Goal: Task Accomplishment & Management: Use online tool/utility

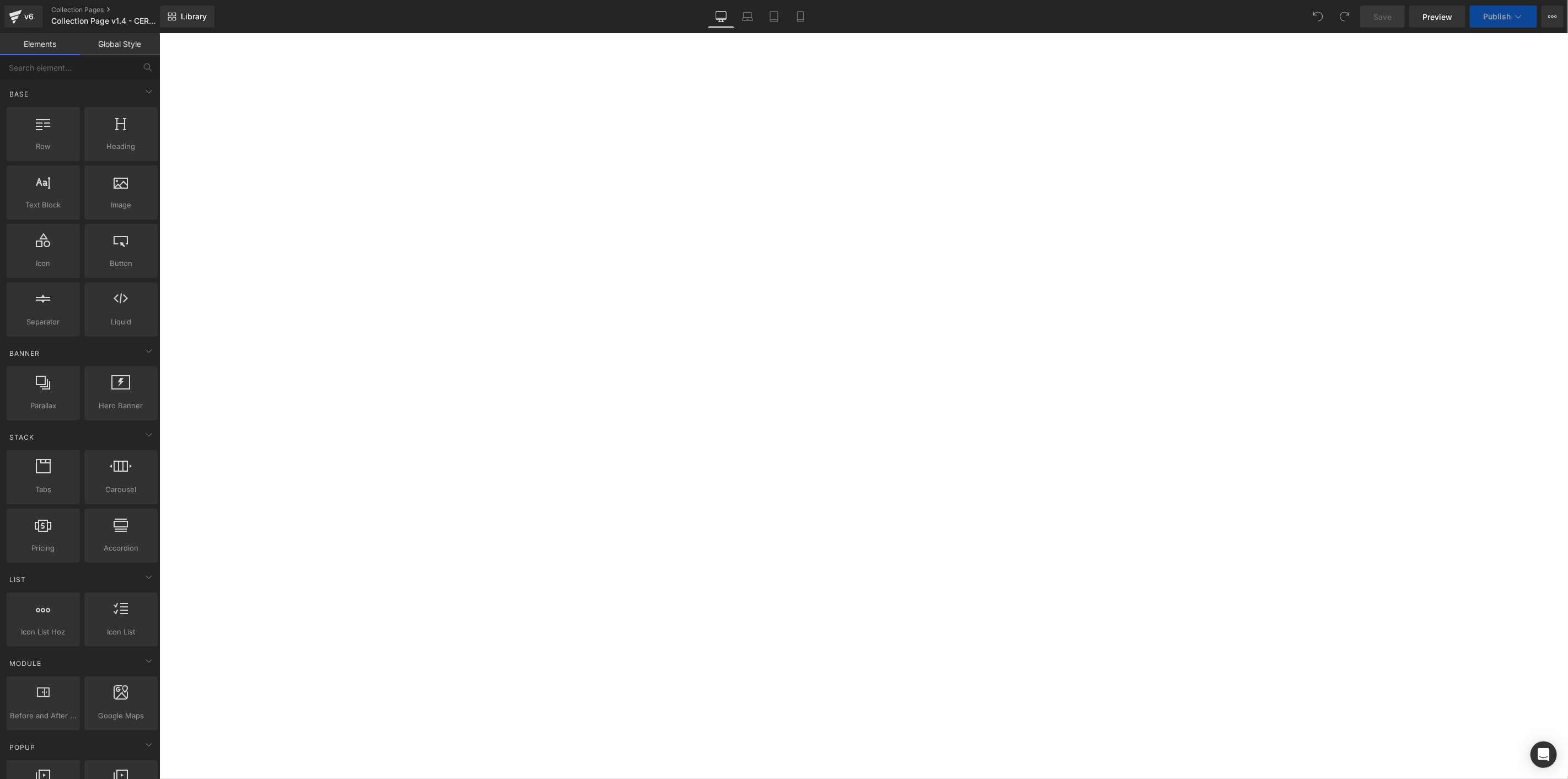
select select "Obsidian Ocean Black"
select select "Sea Slate Grey"
select select "Shipwreck Bronze"
select select "Whirlpool White"
select select "Onyx"
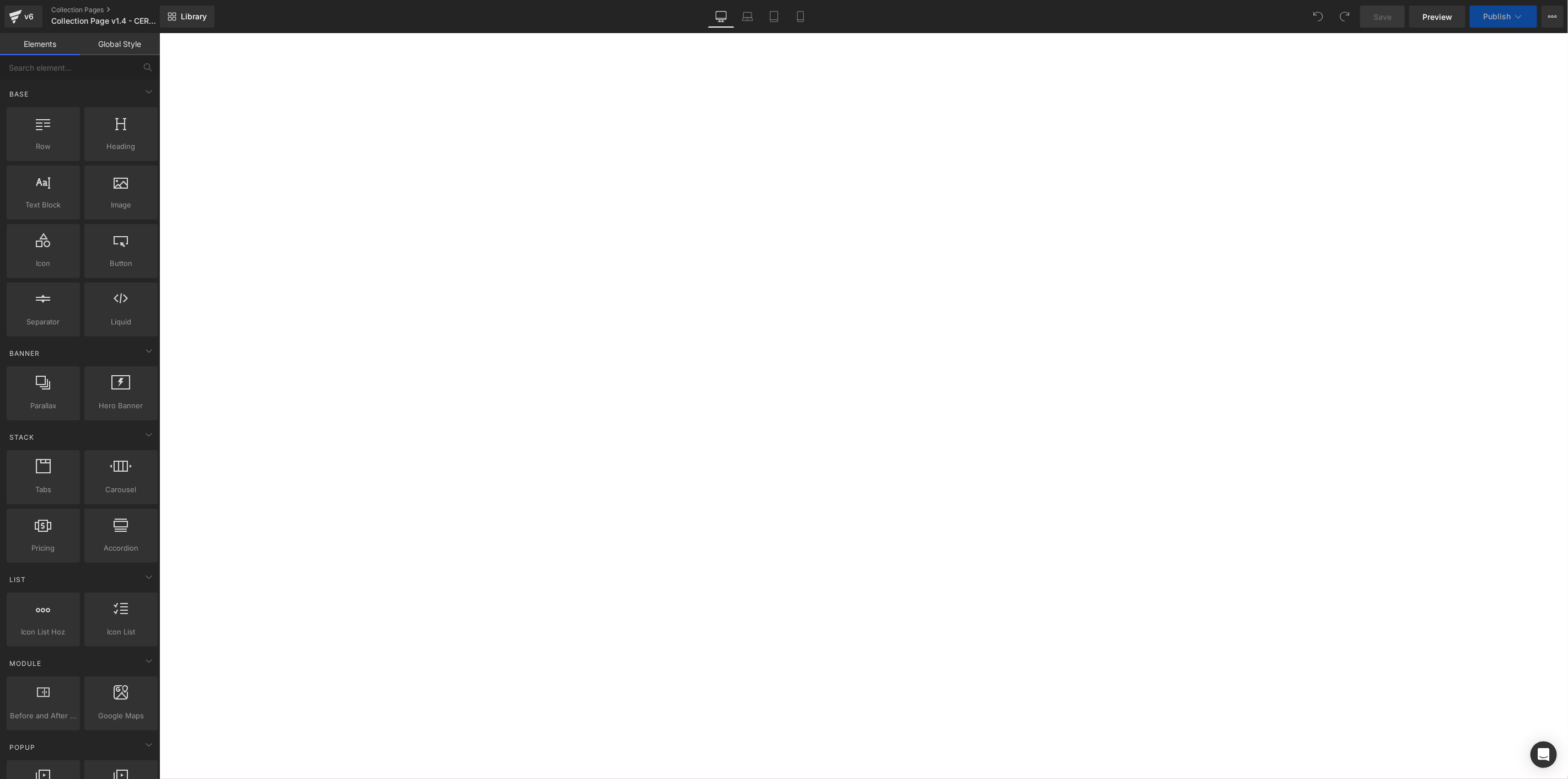
select select "Roast8ry"
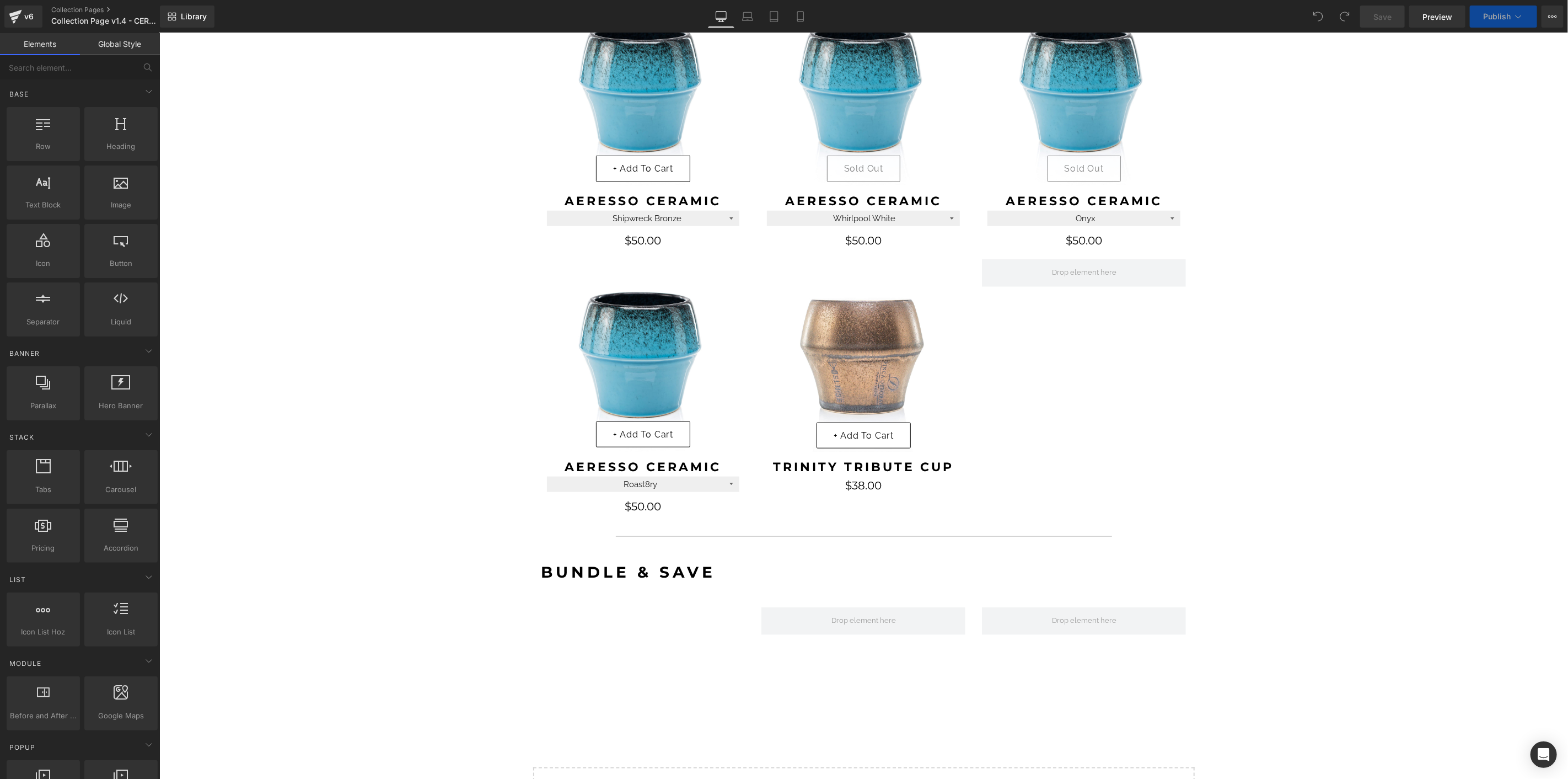
scroll to position [797, 0]
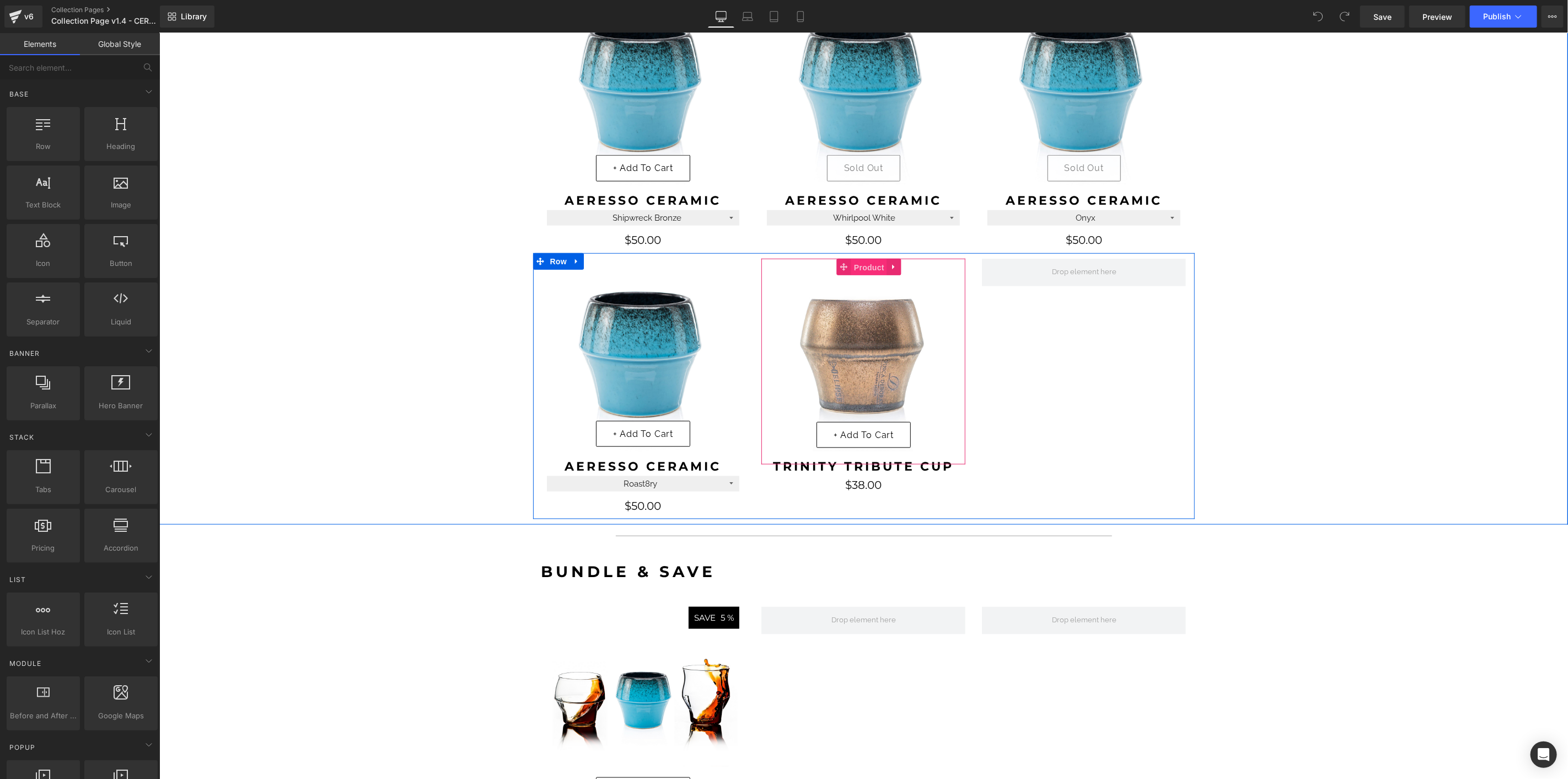
click at [859, 269] on span "Product" at bounding box center [869, 267] width 36 height 16
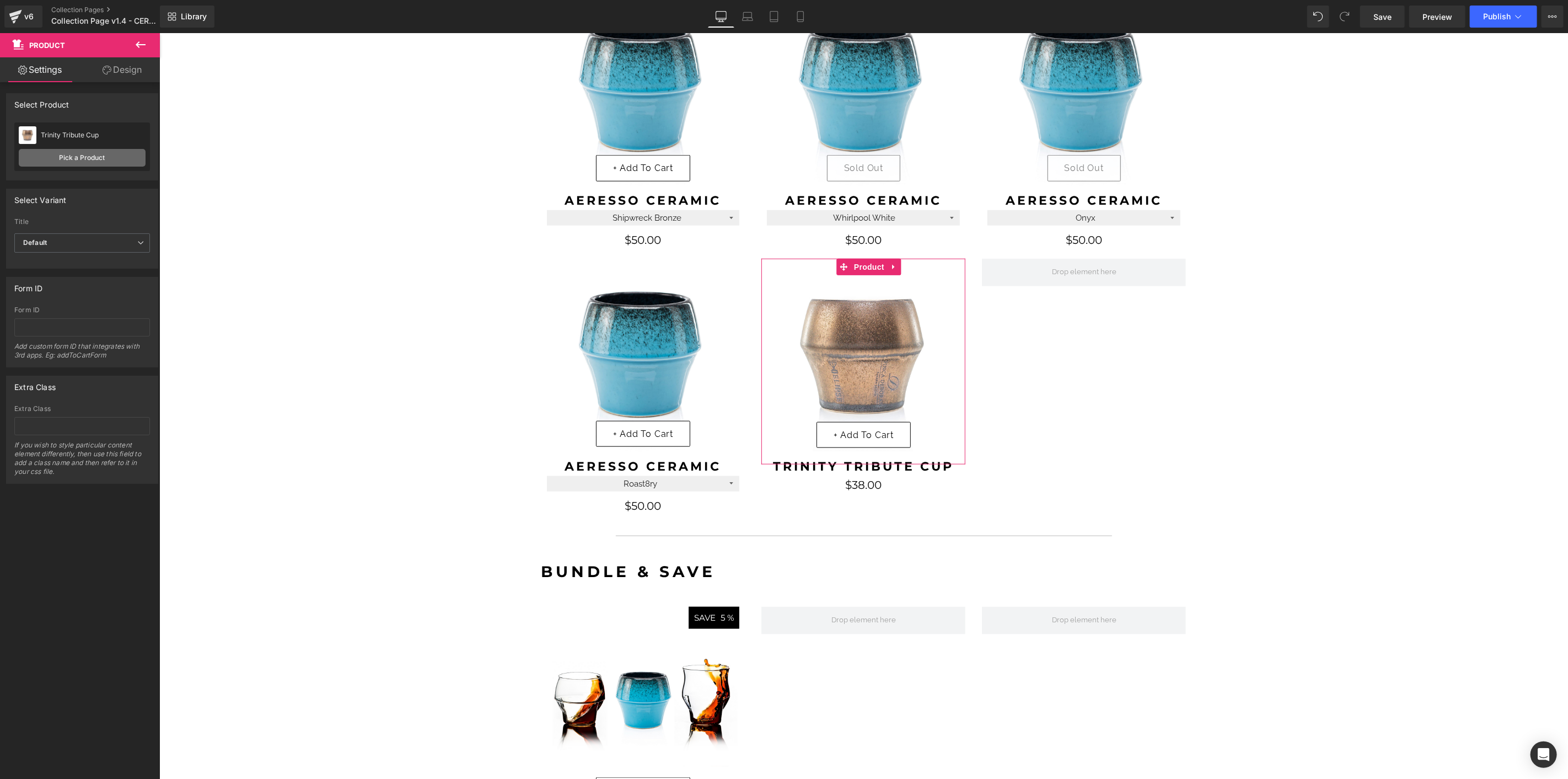
click at [119, 159] on link "Pick a Product" at bounding box center [82, 158] width 127 height 18
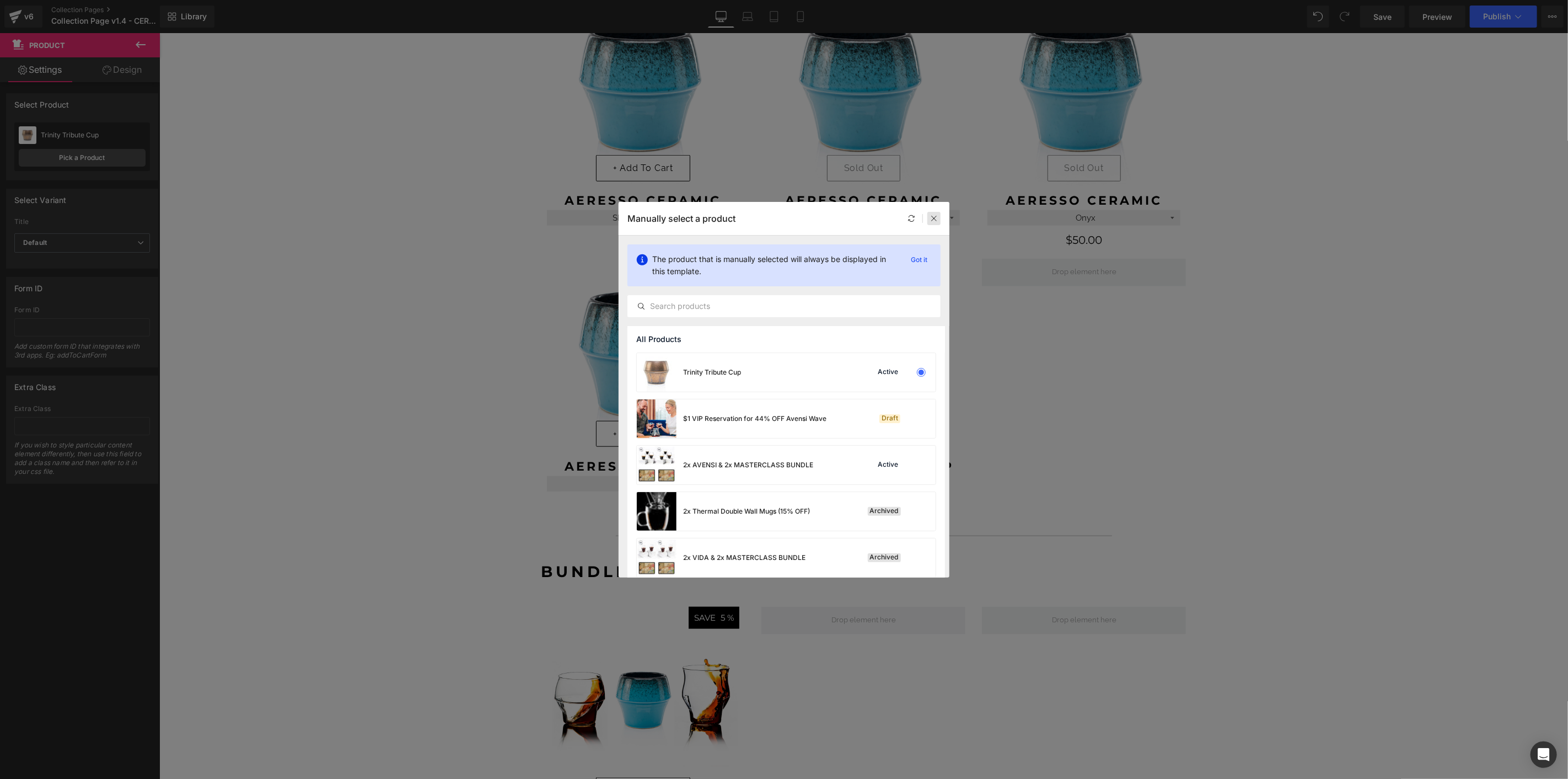
drag, startPoint x: 933, startPoint y: 214, endPoint x: 774, endPoint y: 182, distance: 162.2
click at [933, 214] on icon at bounding box center [934, 218] width 8 height 8
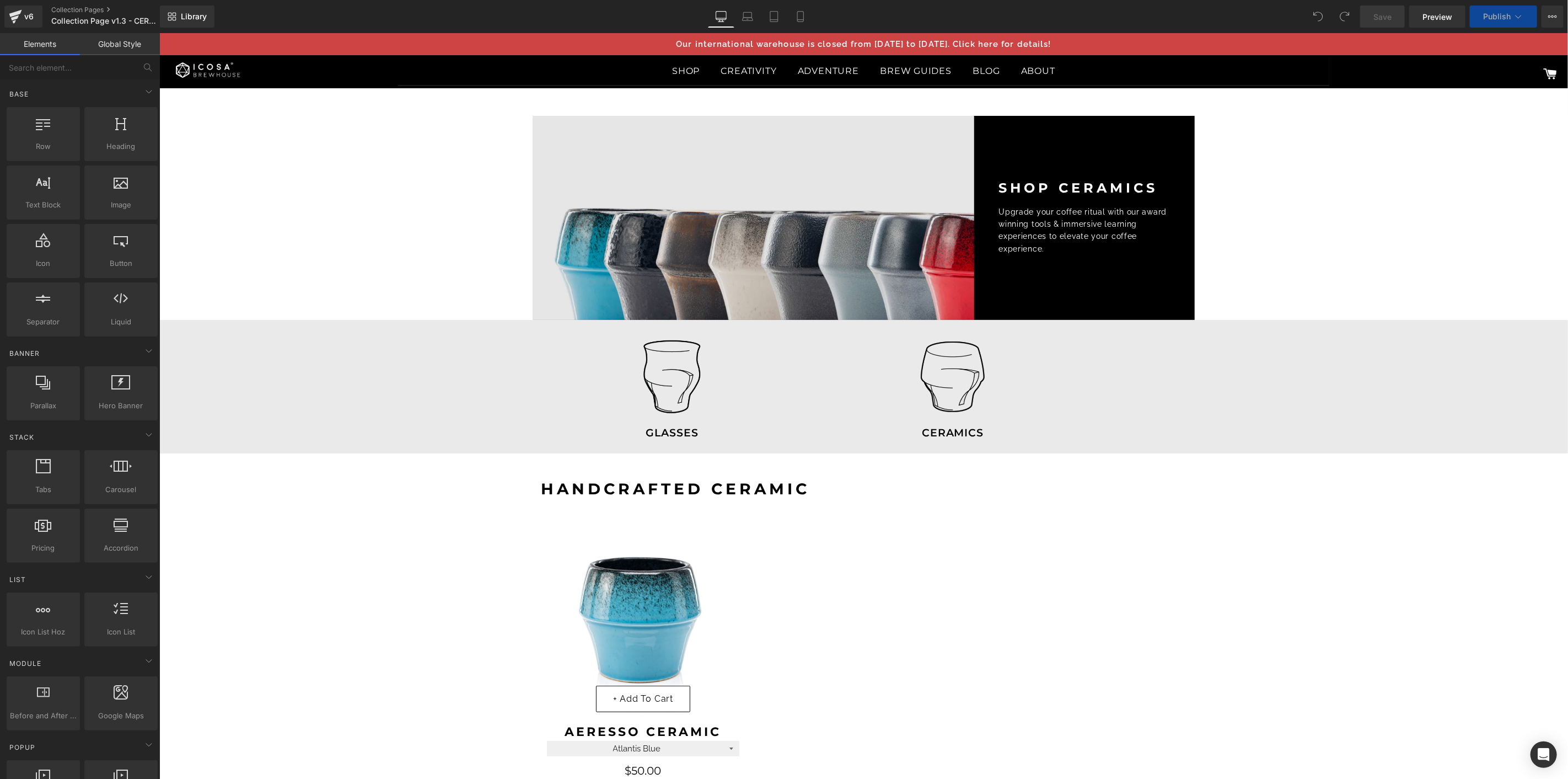
select select "Obsidian Ocean Black"
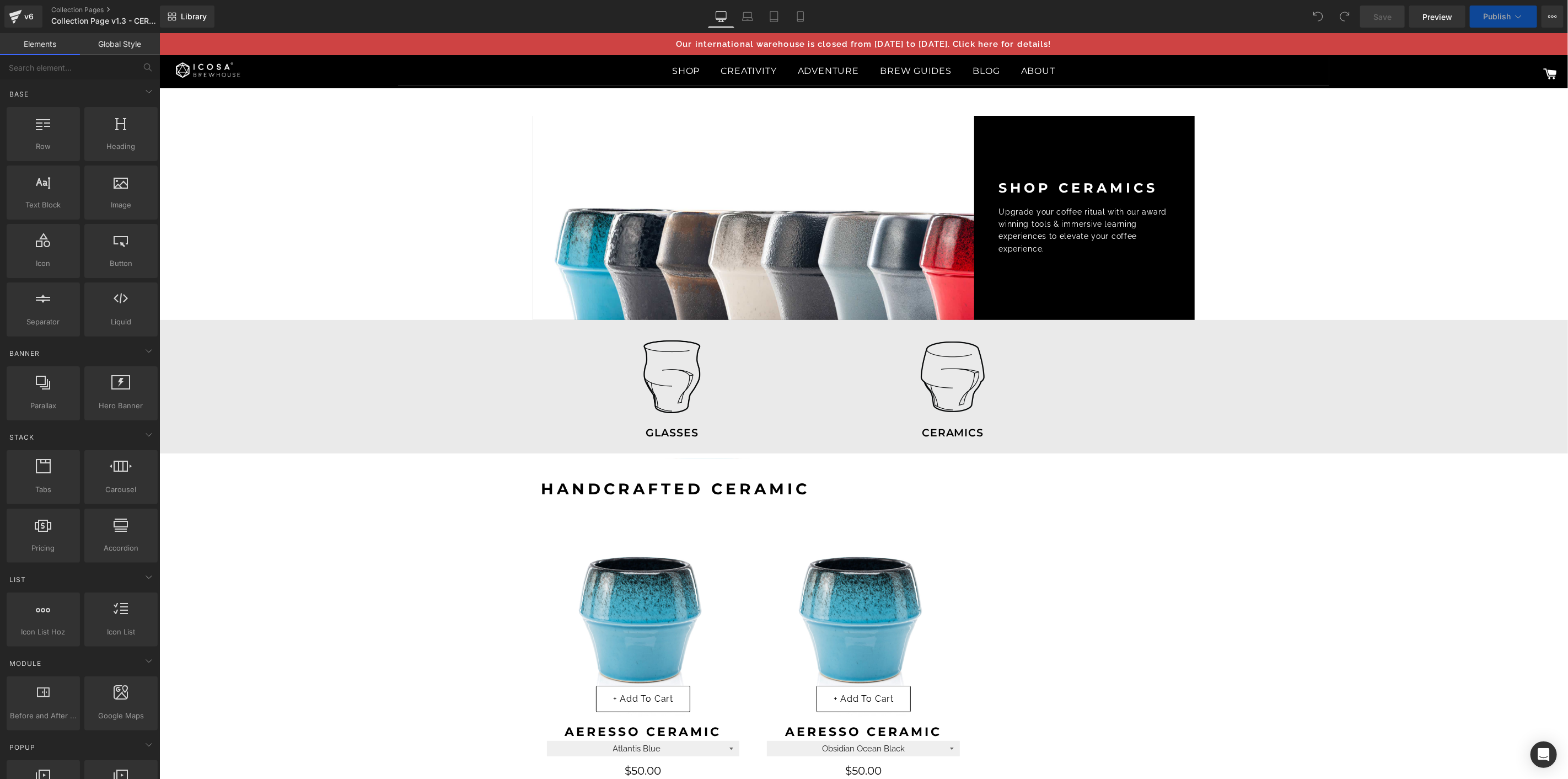
select select "Sea Slate Grey"
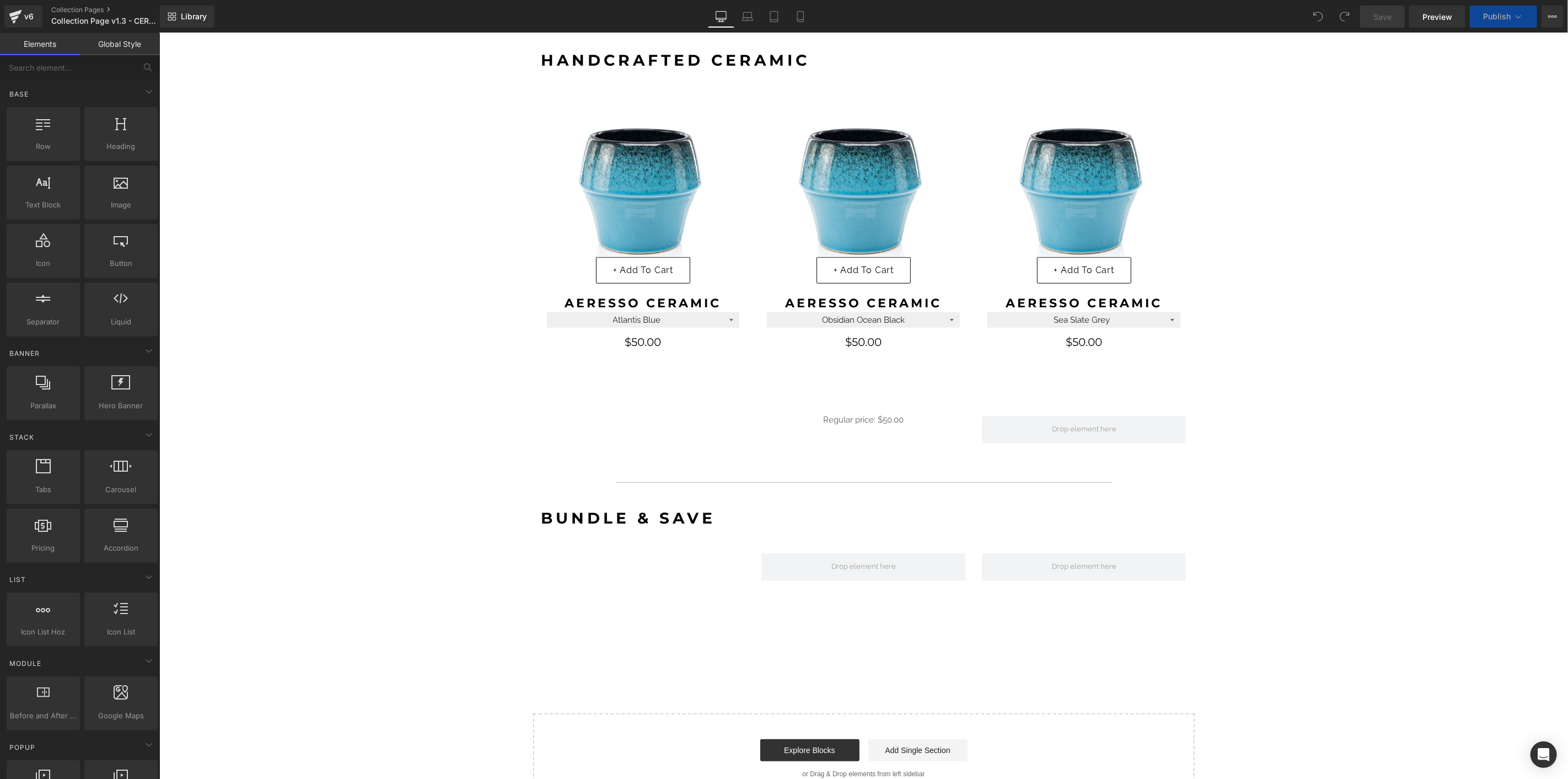
select select "Shipwreck Bronze"
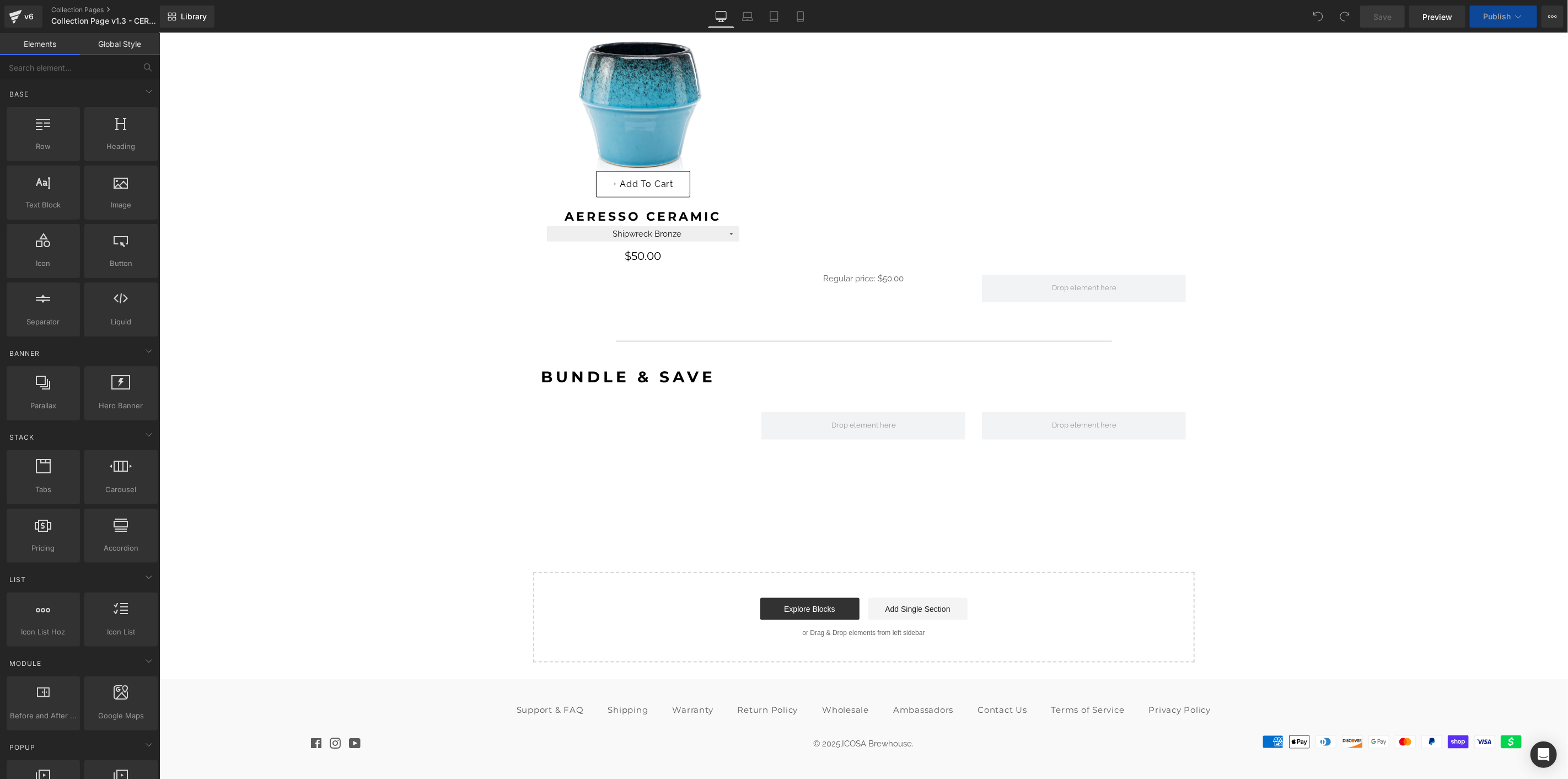
select select "Whirlpool White"
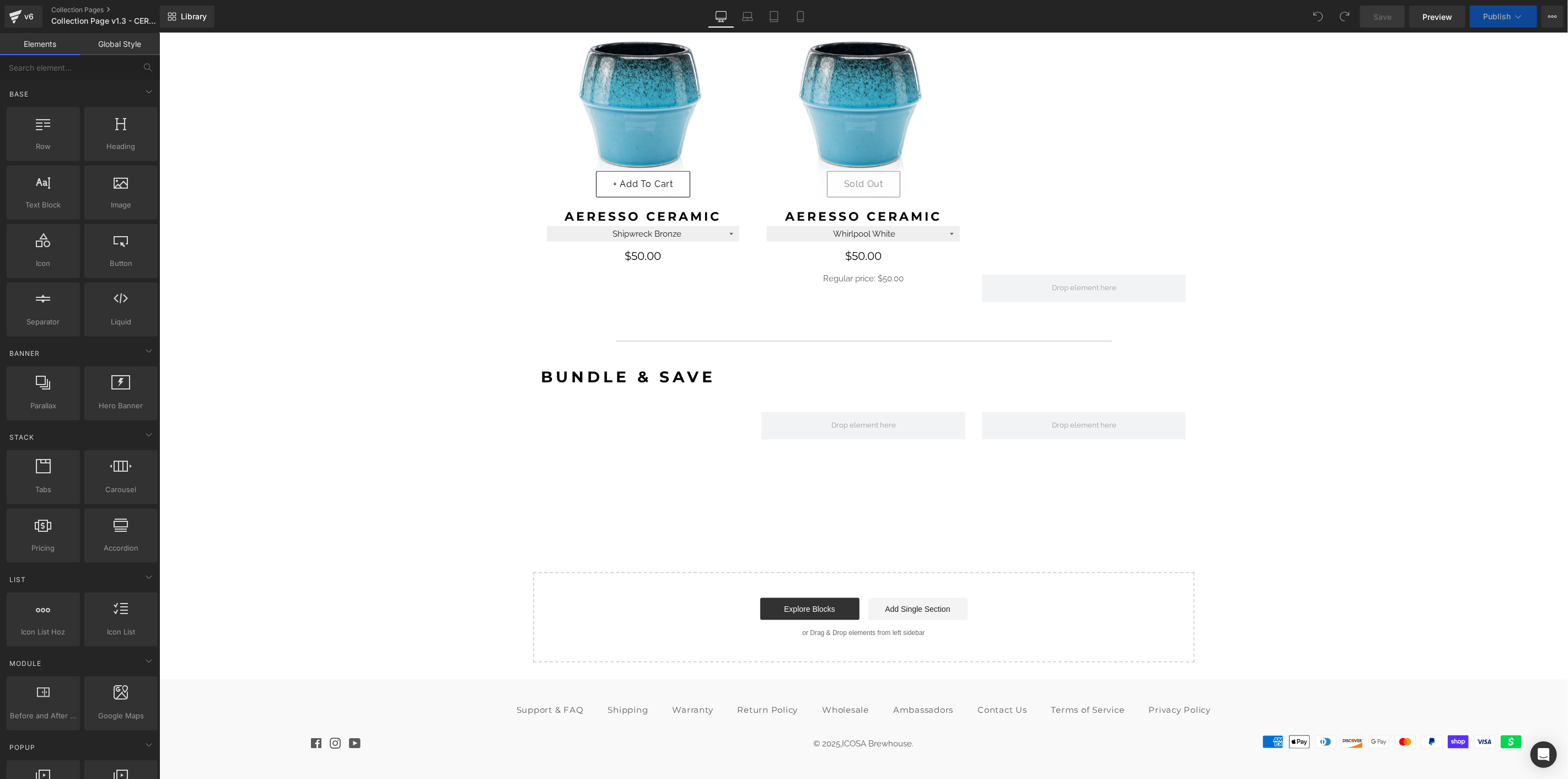
select select "Onyx"
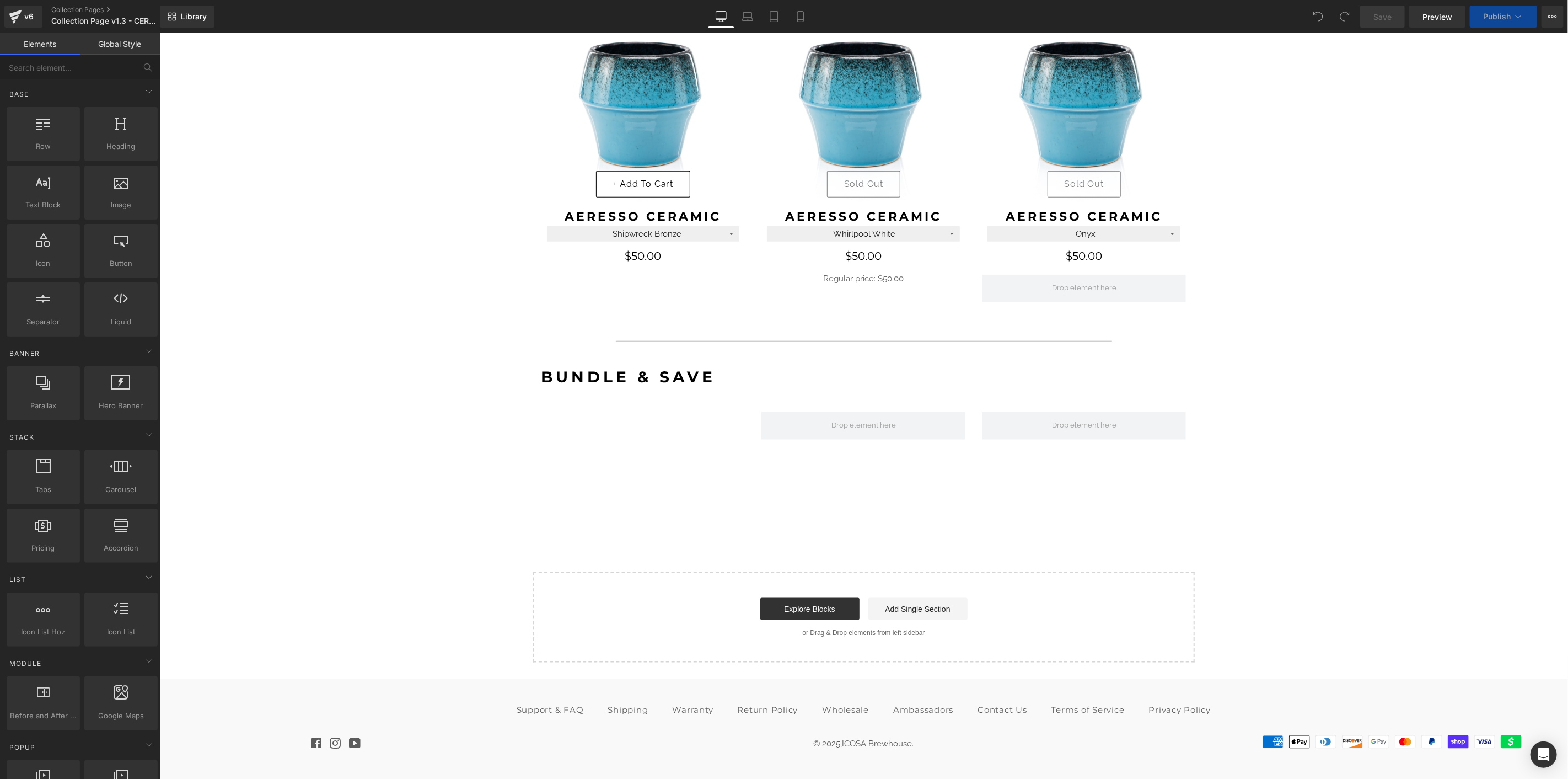
select select "Roast8ry"
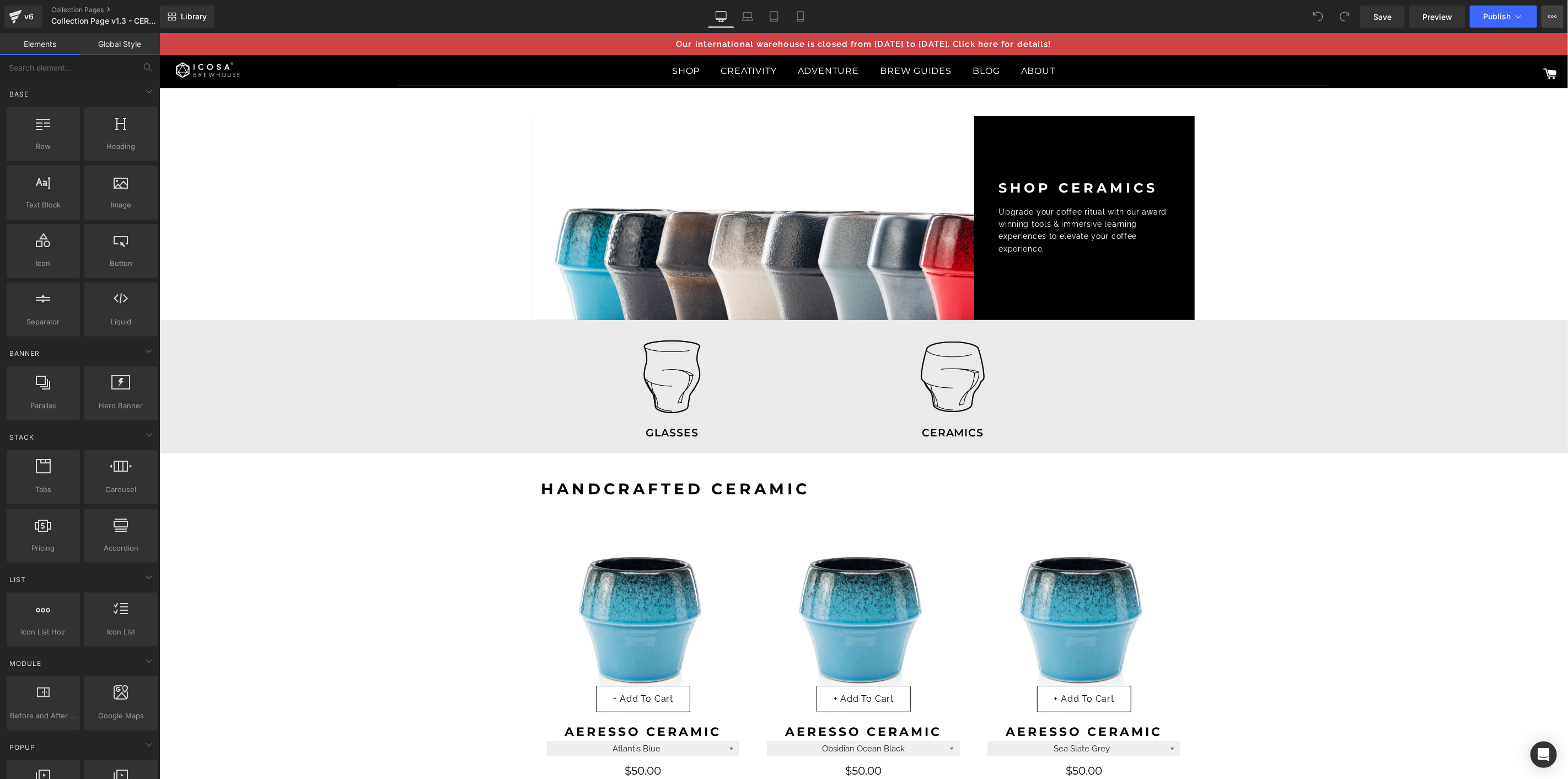
click at [1550, 14] on icon at bounding box center [1552, 16] width 9 height 9
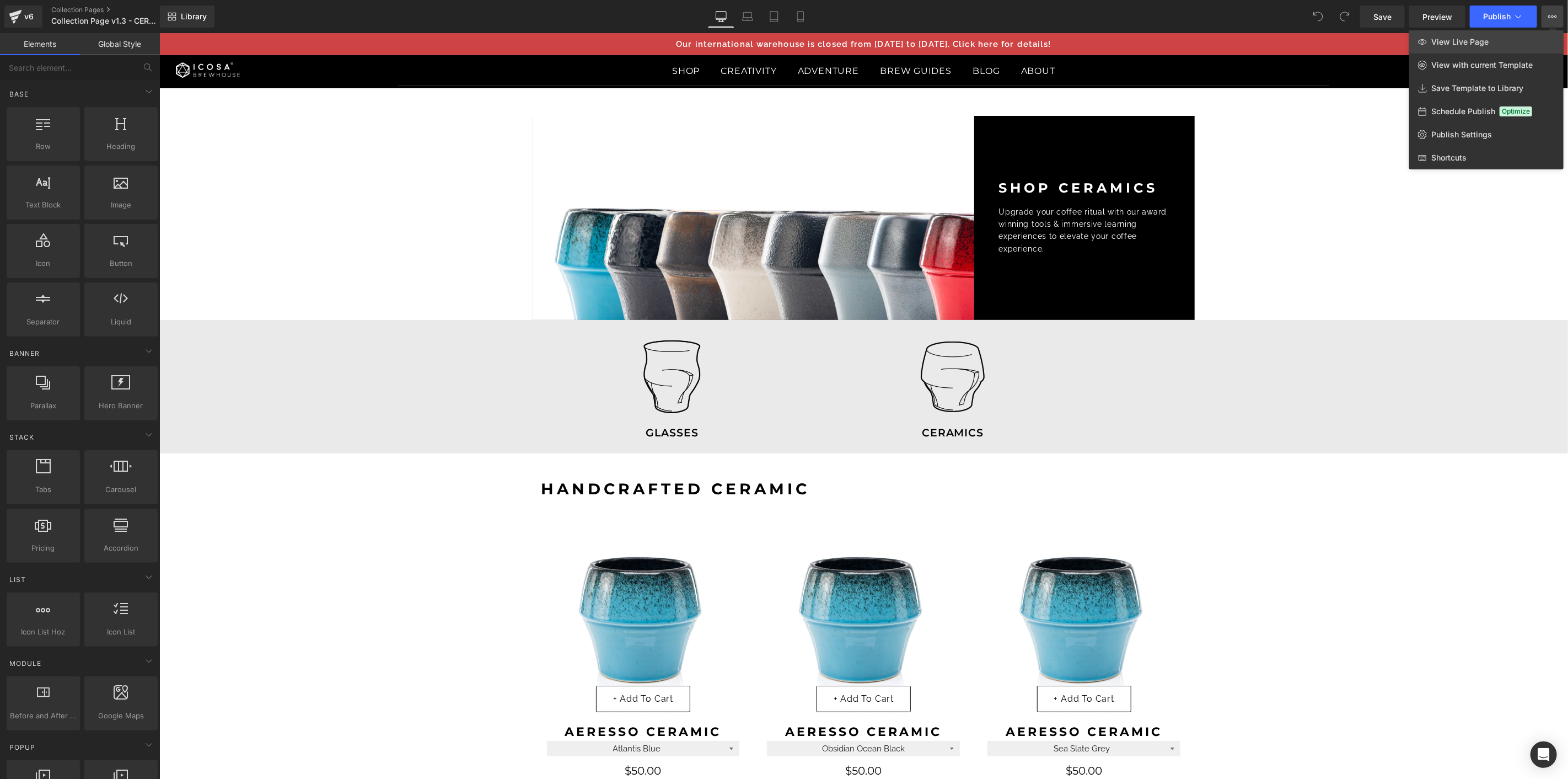
click at [1474, 51] on link "View Live Page" at bounding box center [1486, 42] width 155 height 23
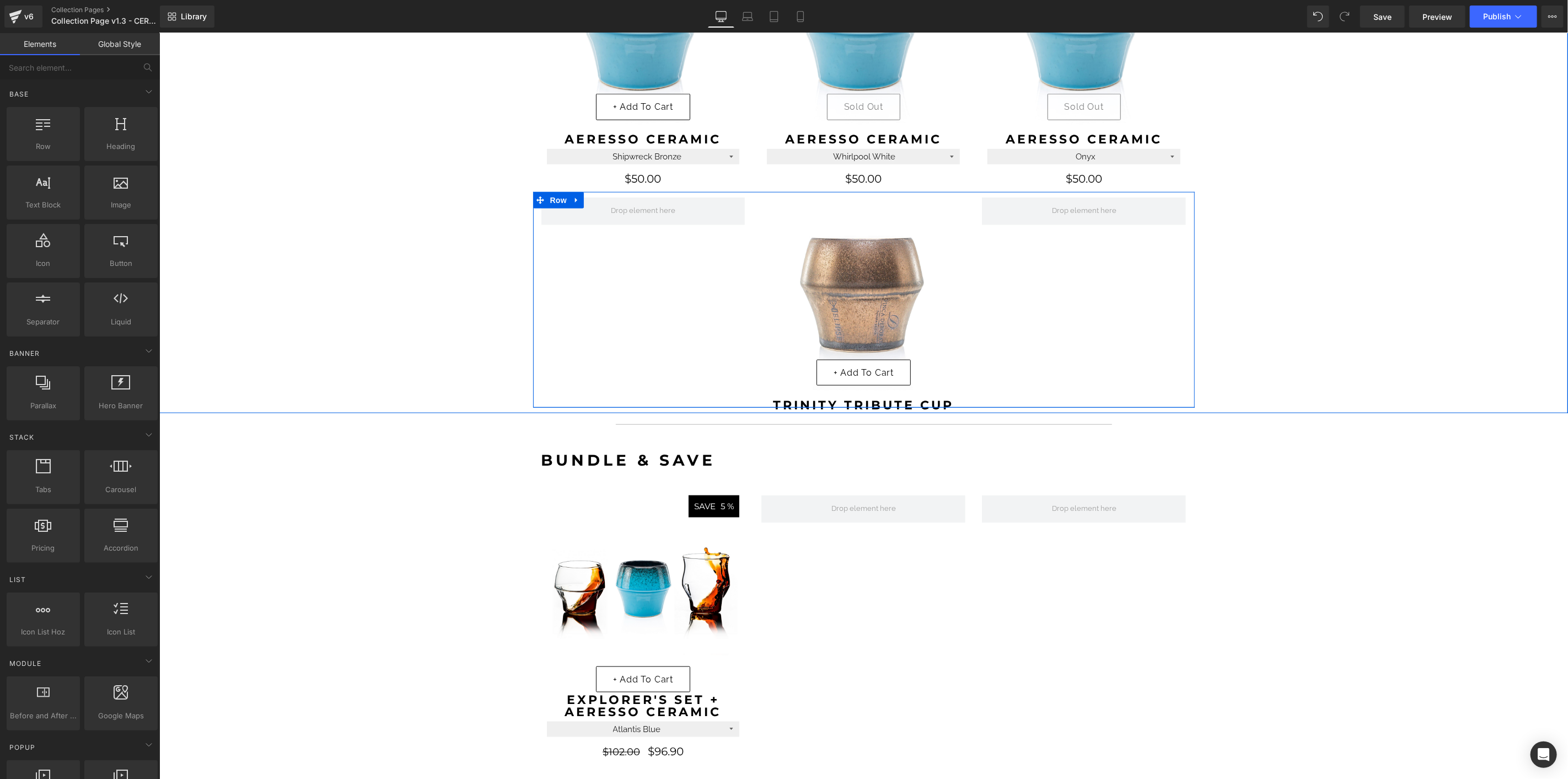
scroll to position [813, 0]
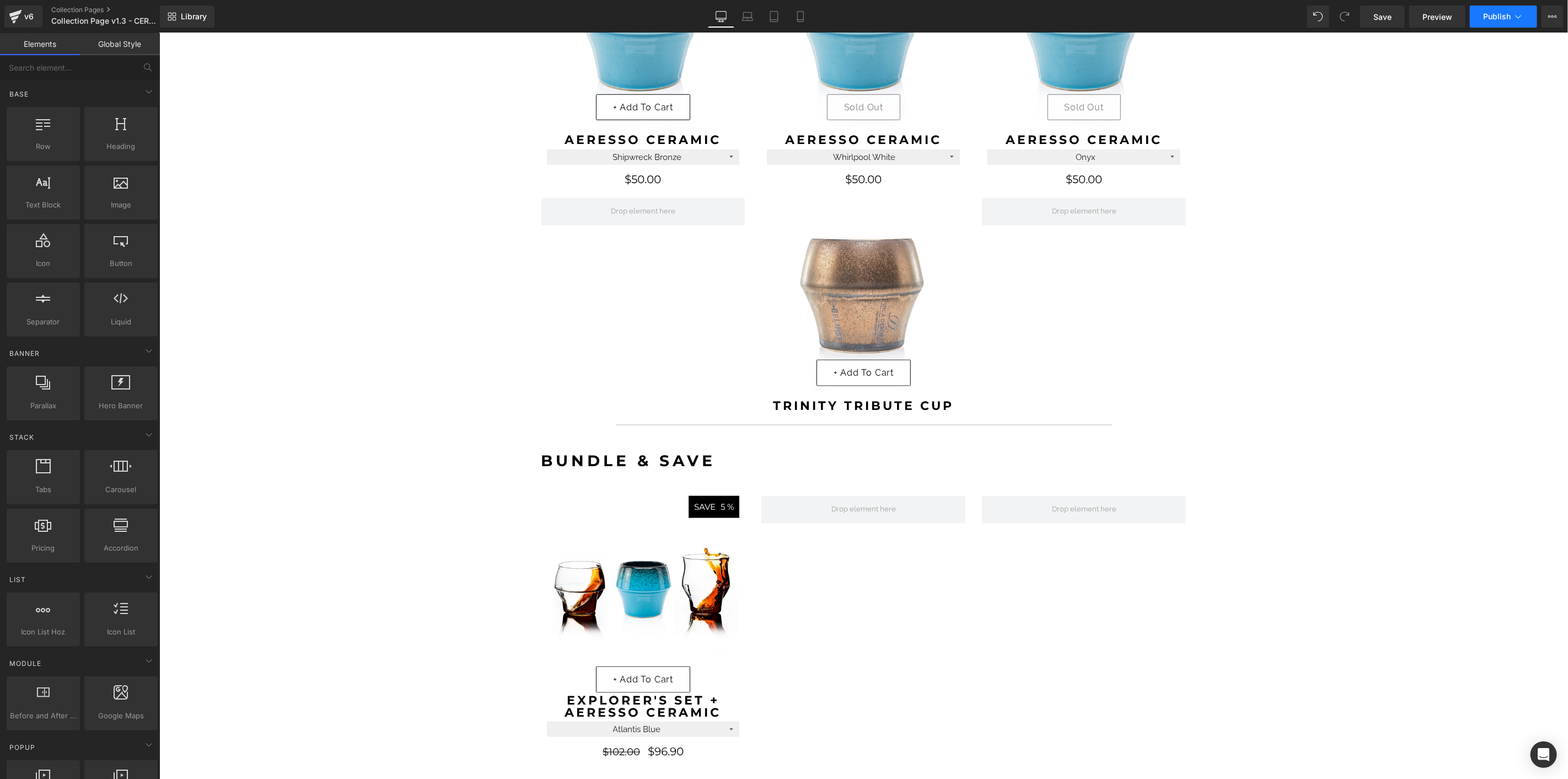
click at [1496, 13] on span "Publish" at bounding box center [1497, 16] width 27 height 9
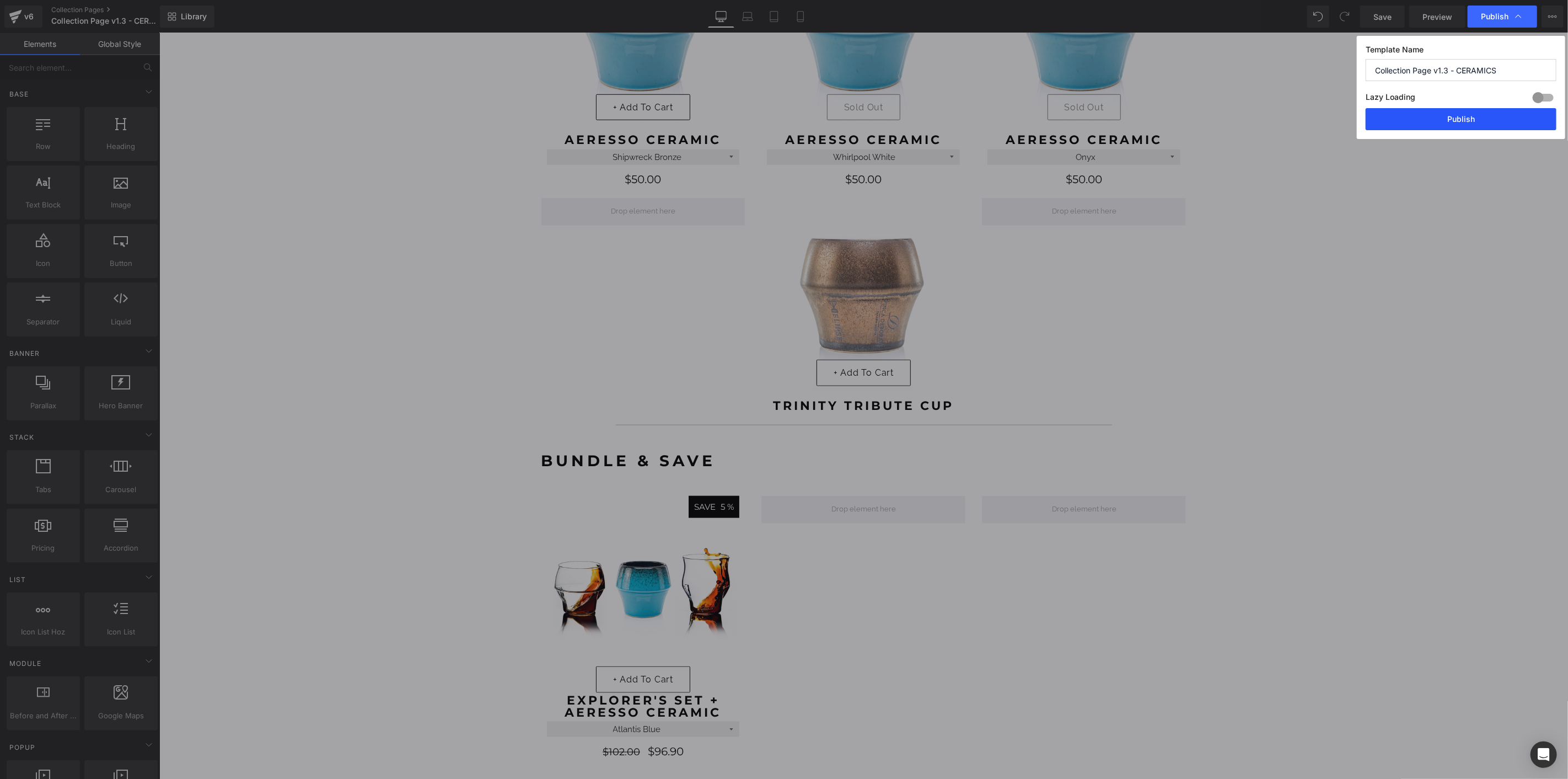
click at [1454, 116] on button "Publish" at bounding box center [1461, 119] width 191 height 22
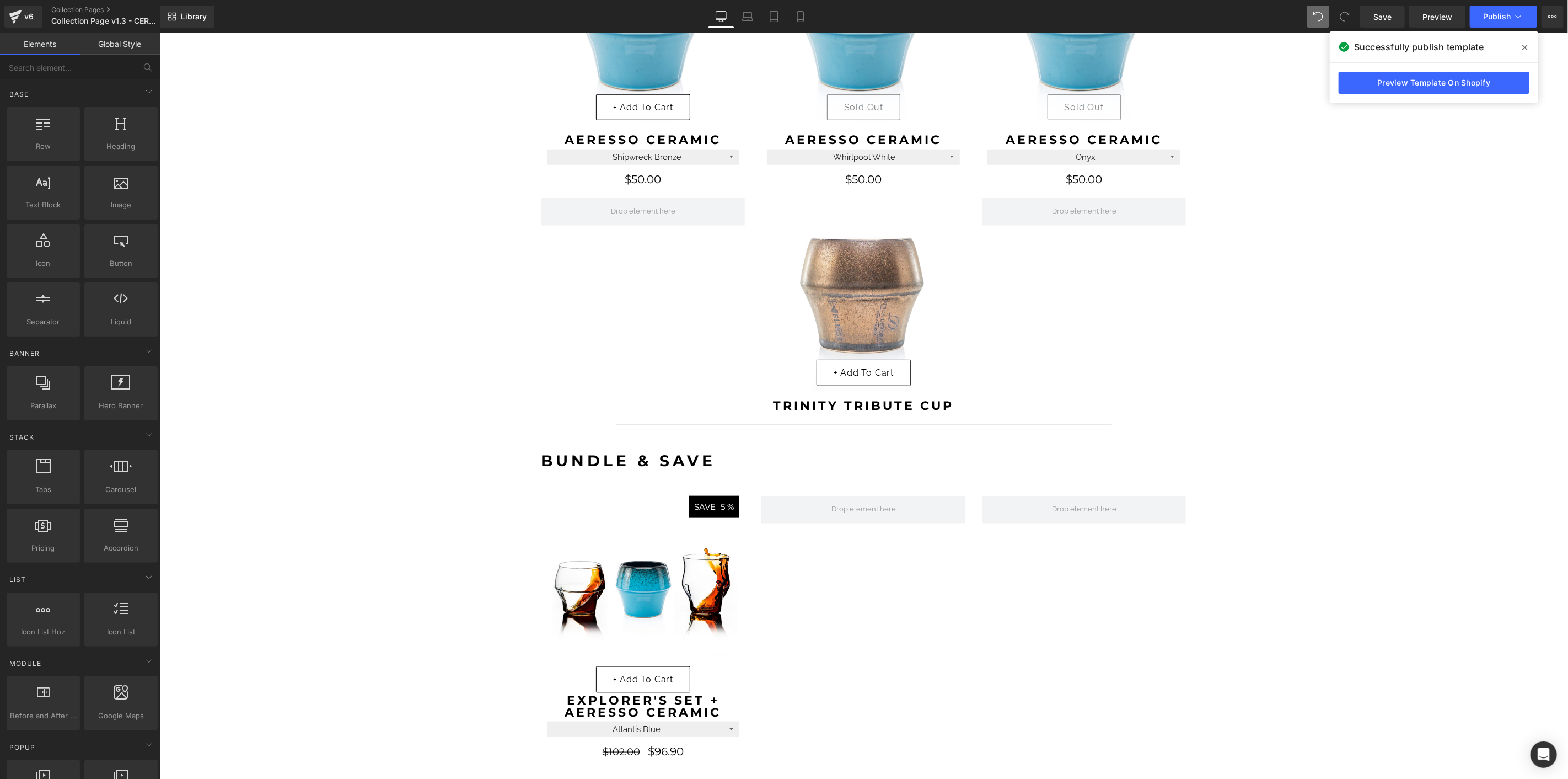
select select "Roast8ry"
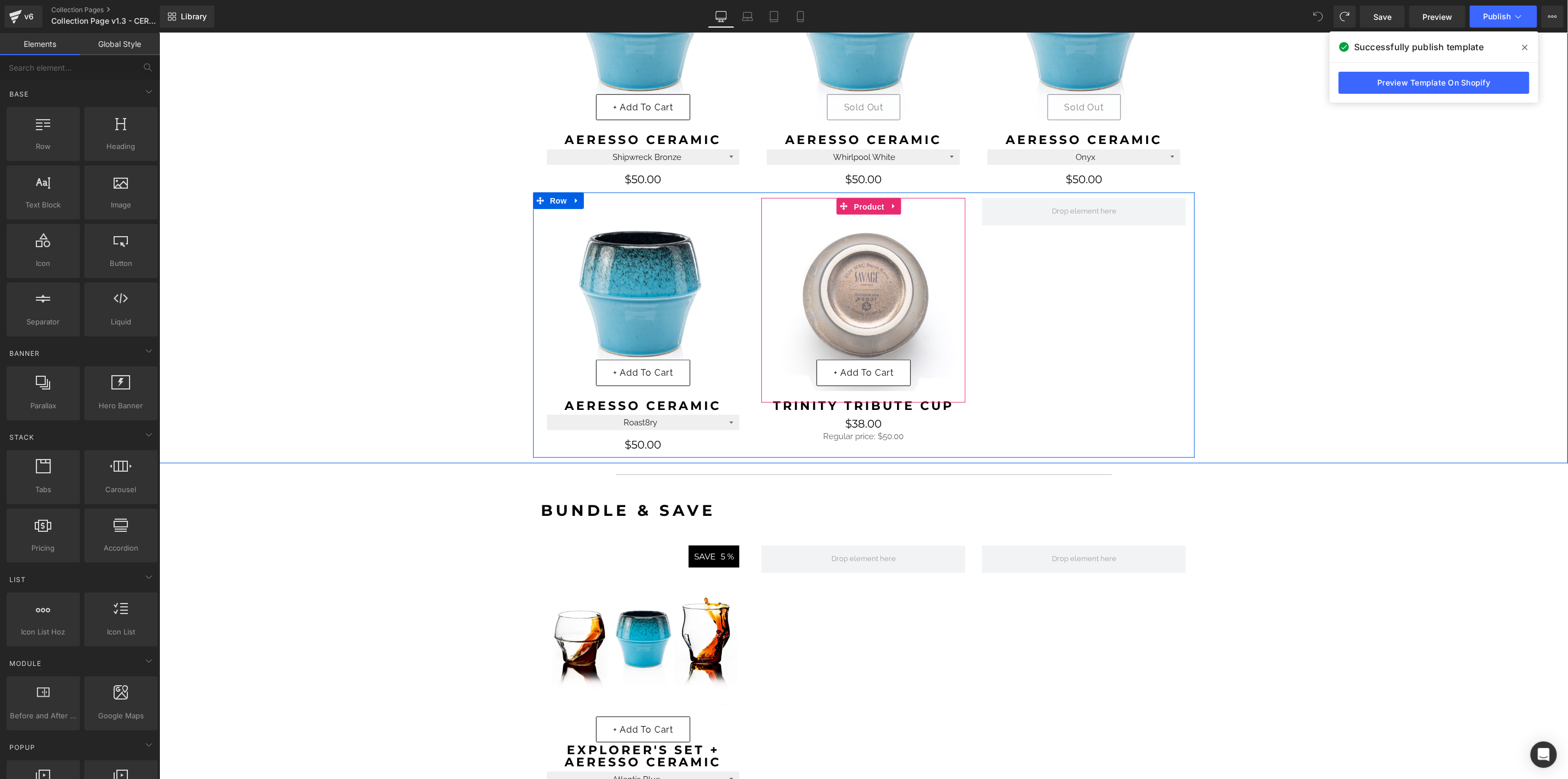
click at [862, 203] on span "Product" at bounding box center [869, 206] width 36 height 16
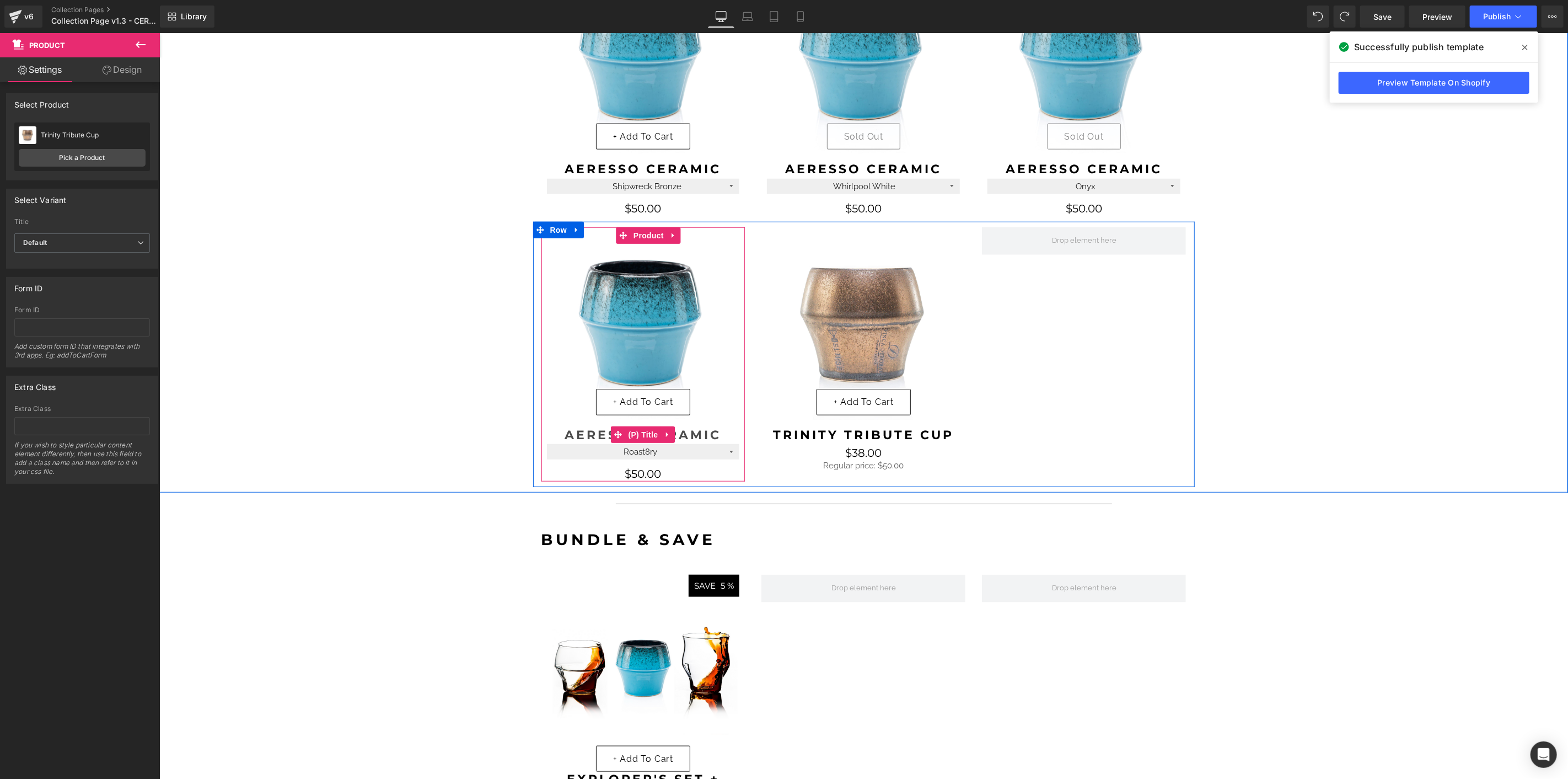
scroll to position [691, 0]
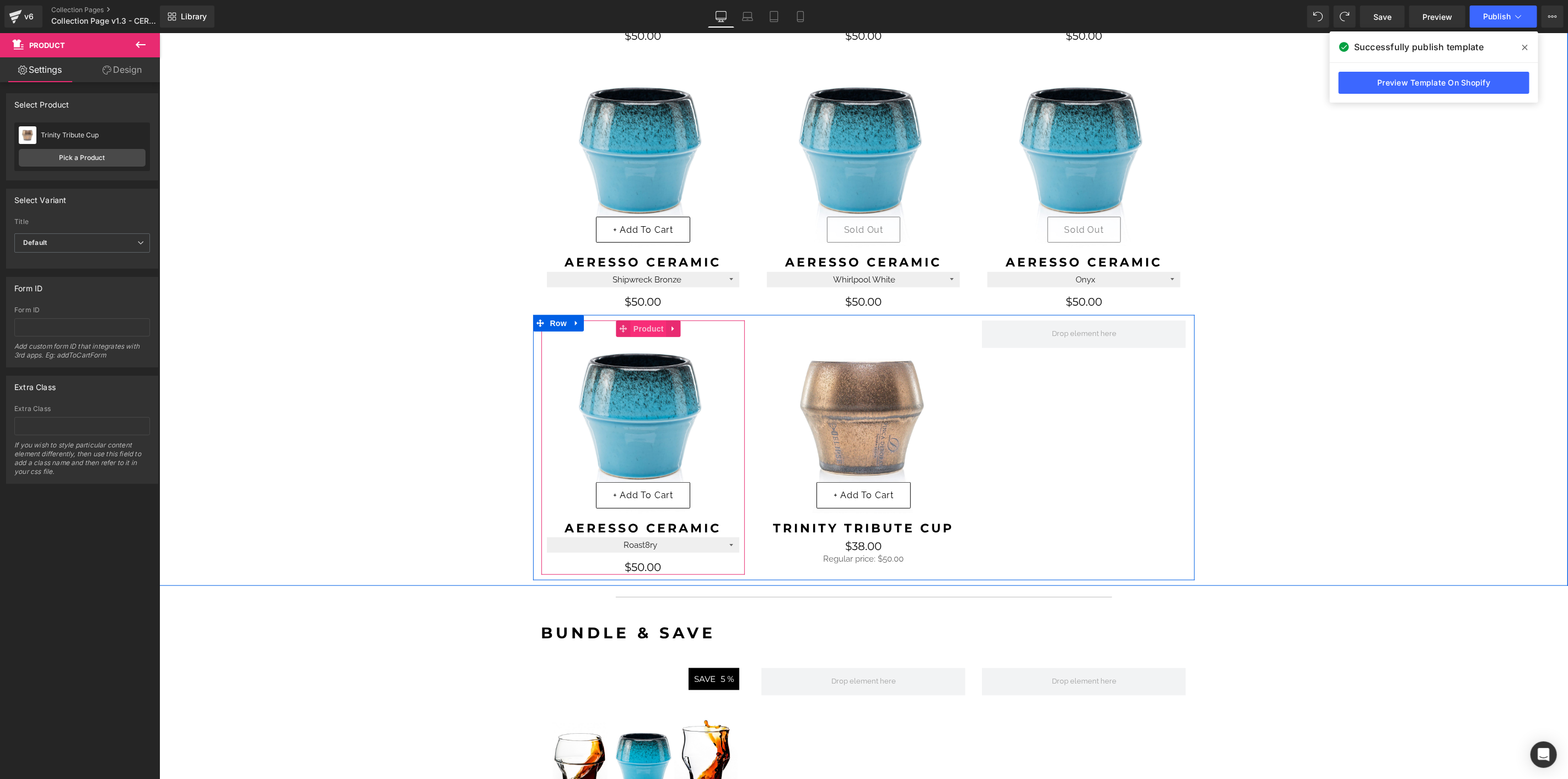
click at [642, 333] on span "Product" at bounding box center [648, 328] width 36 height 16
click at [859, 327] on span "Product" at bounding box center [869, 328] width 36 height 16
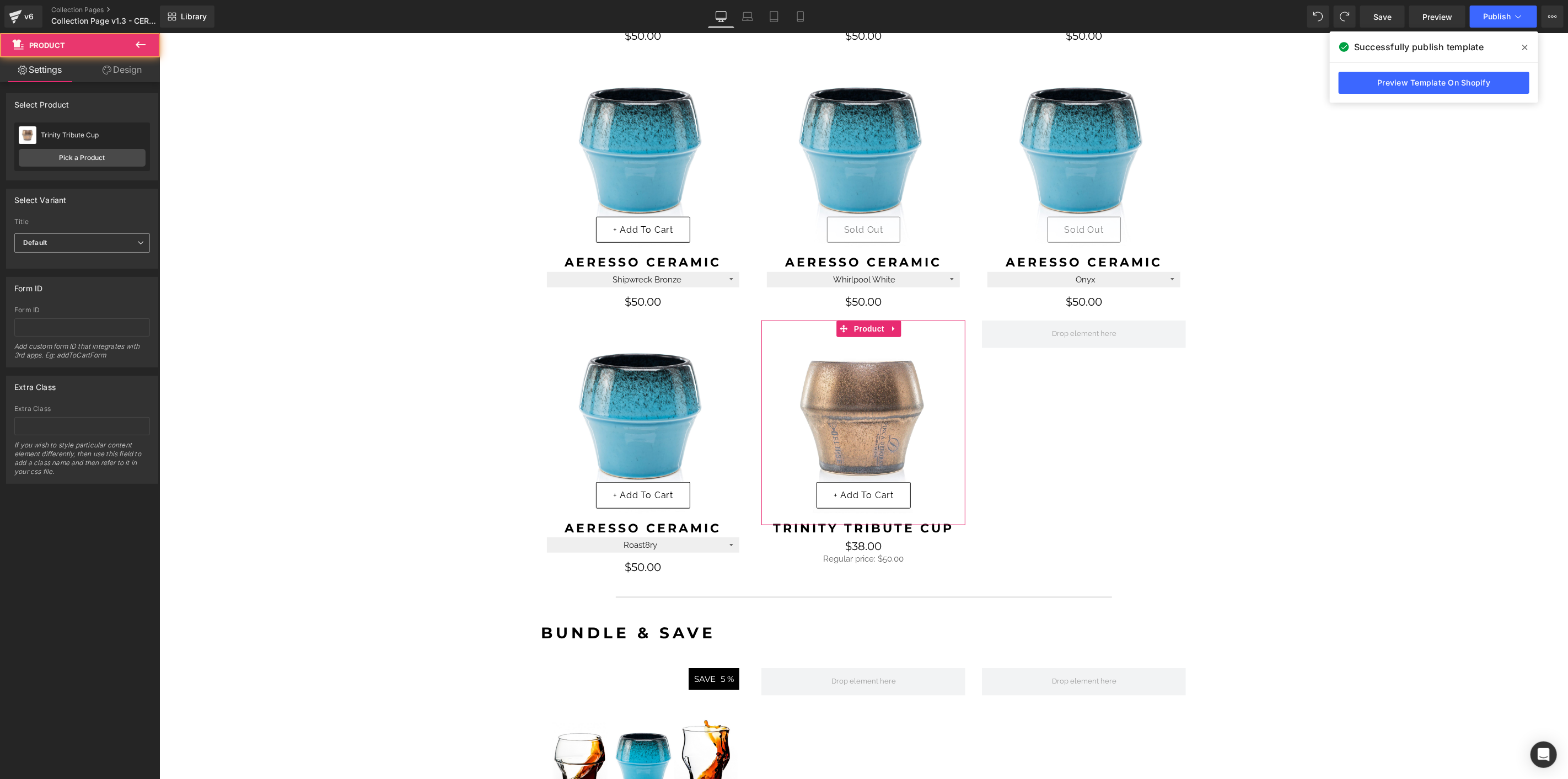
click at [94, 233] on span "Default" at bounding box center [82, 243] width 136 height 19
click at [86, 275] on li "Default Title" at bounding box center [80, 279] width 131 height 16
click at [1500, 21] on span "Publish" at bounding box center [1497, 16] width 27 height 9
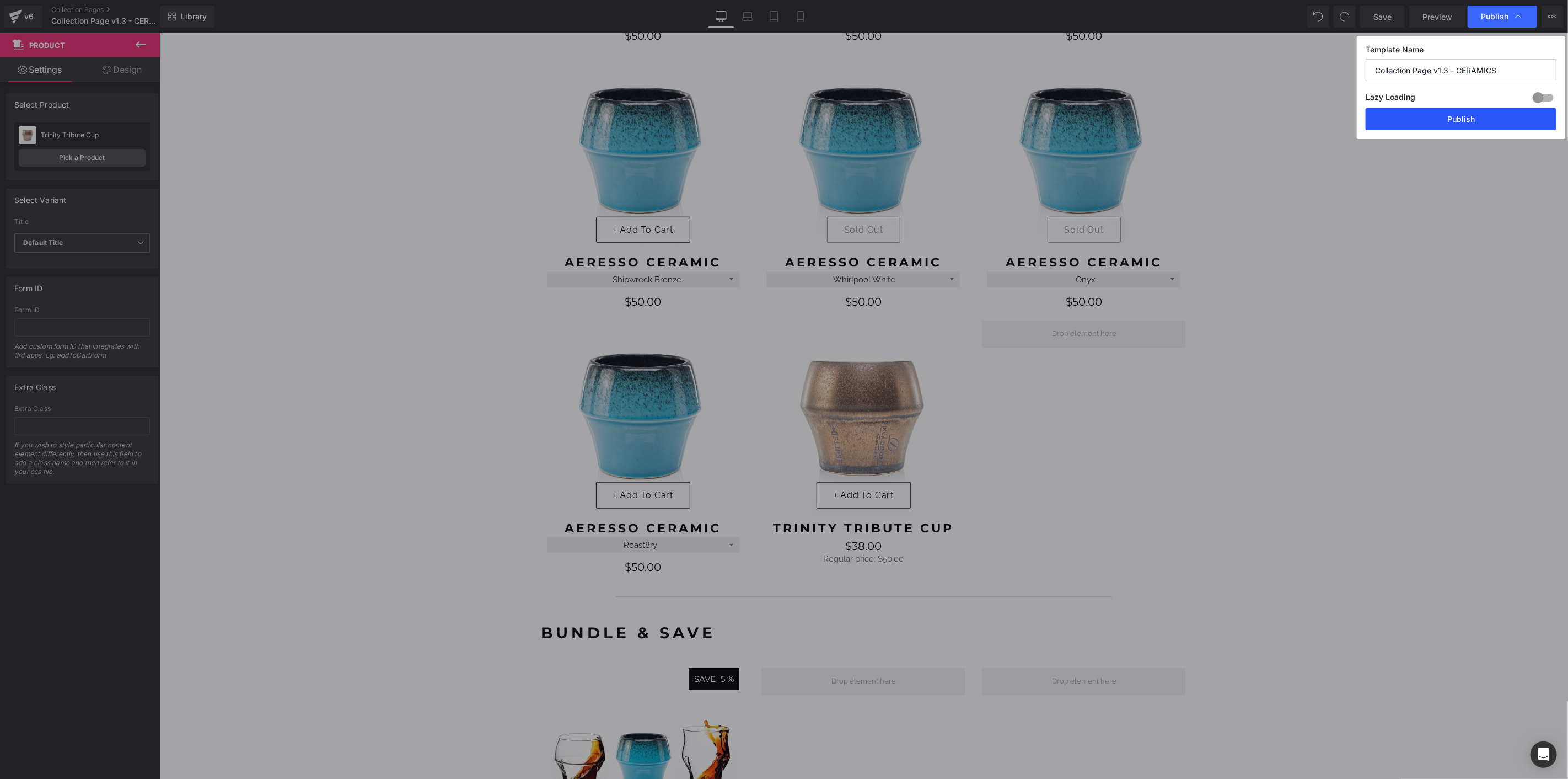
click at [1443, 118] on button "Publish" at bounding box center [1461, 119] width 191 height 22
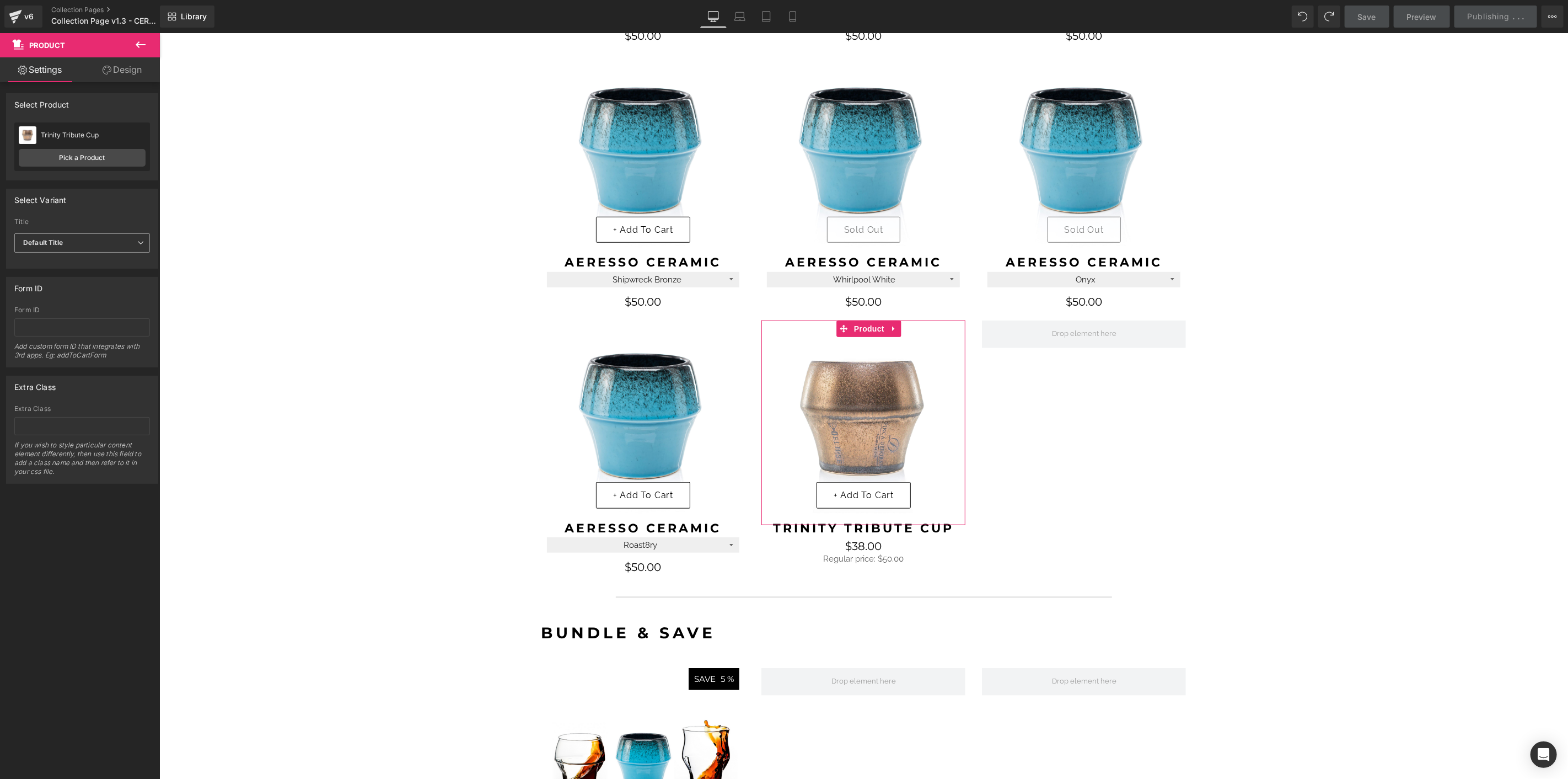
click at [72, 242] on span "Default Title" at bounding box center [82, 243] width 136 height 19
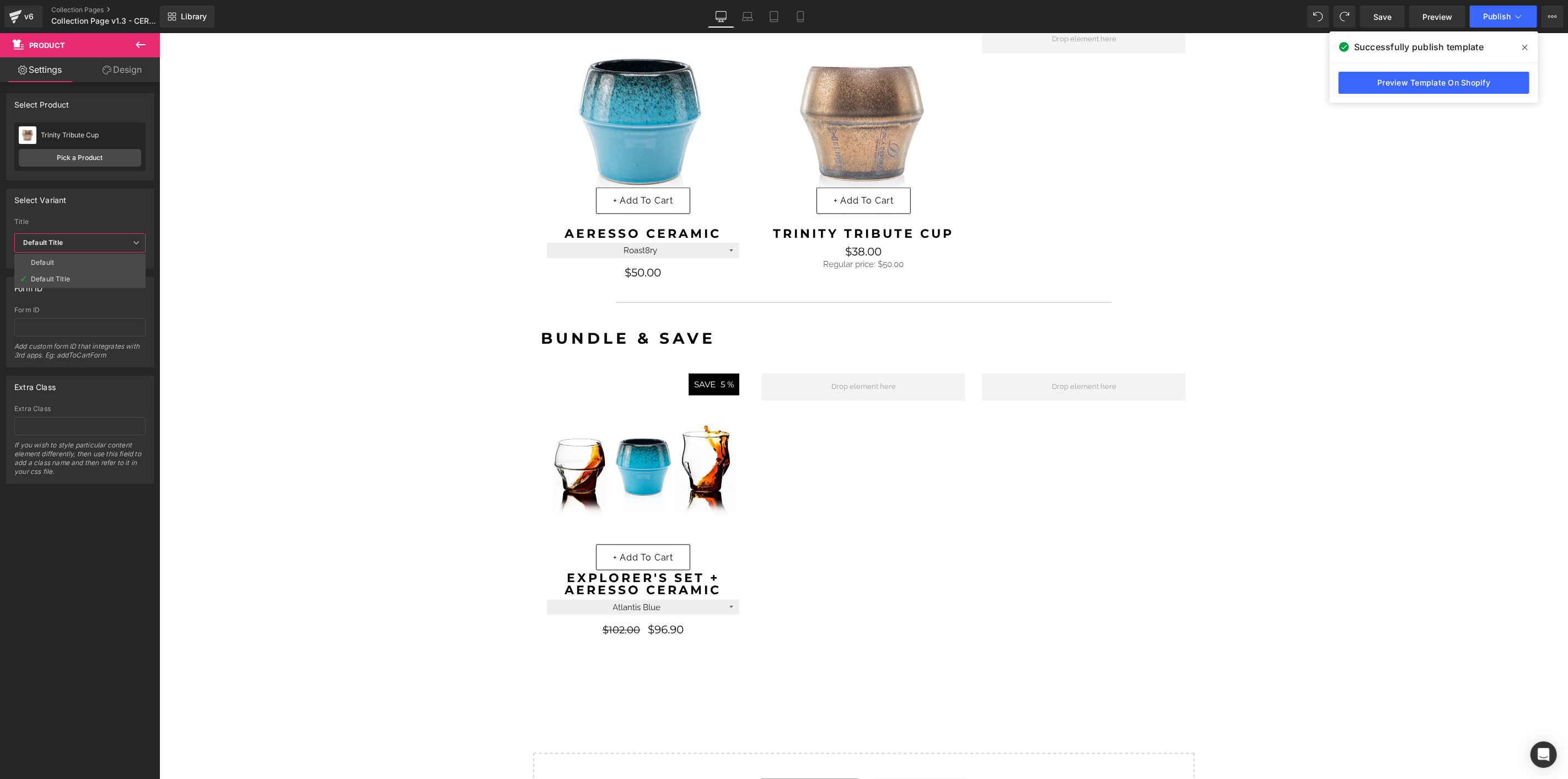
scroll to position [997, 0]
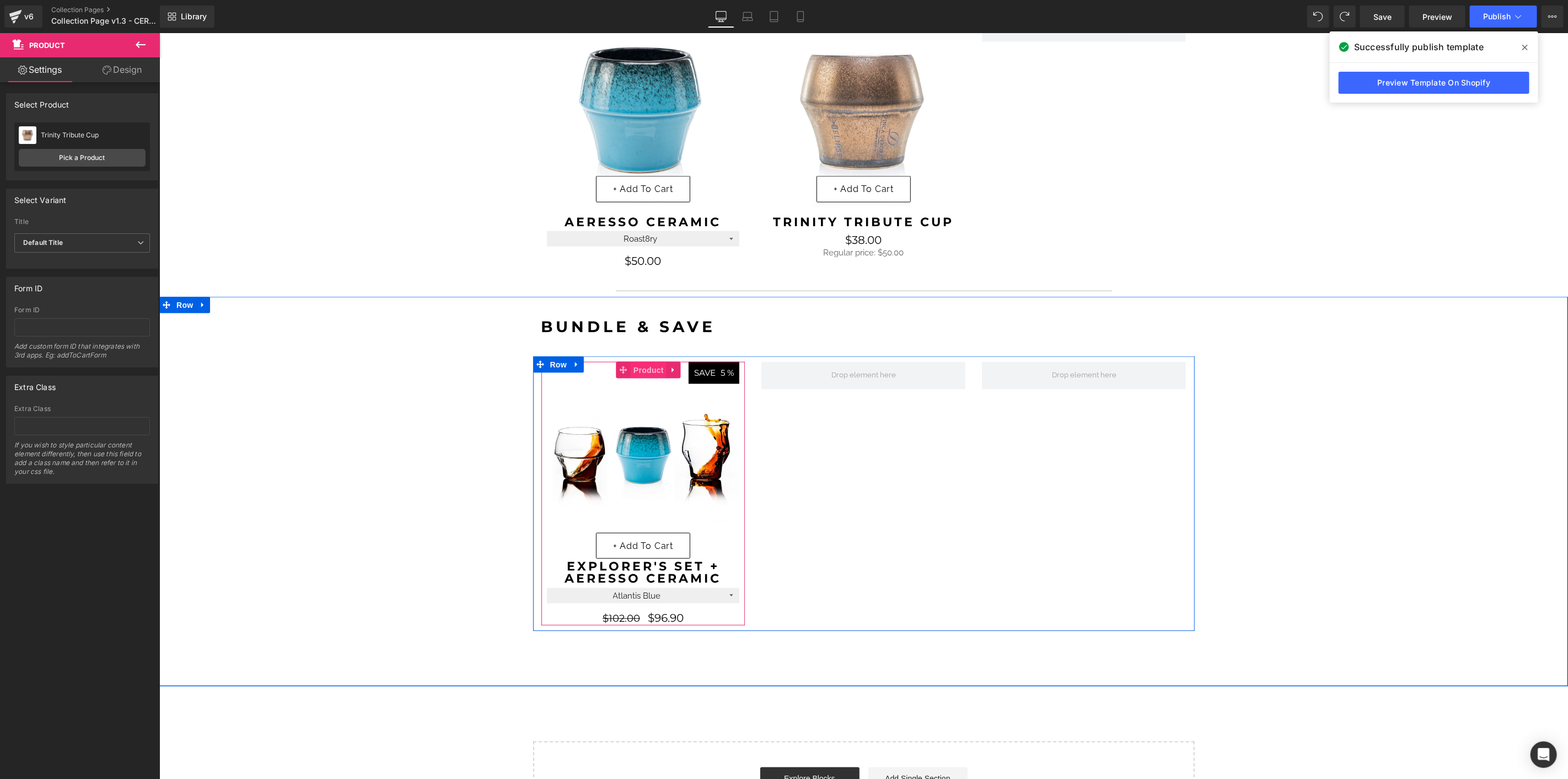
click at [645, 371] on span "Product" at bounding box center [648, 369] width 36 height 16
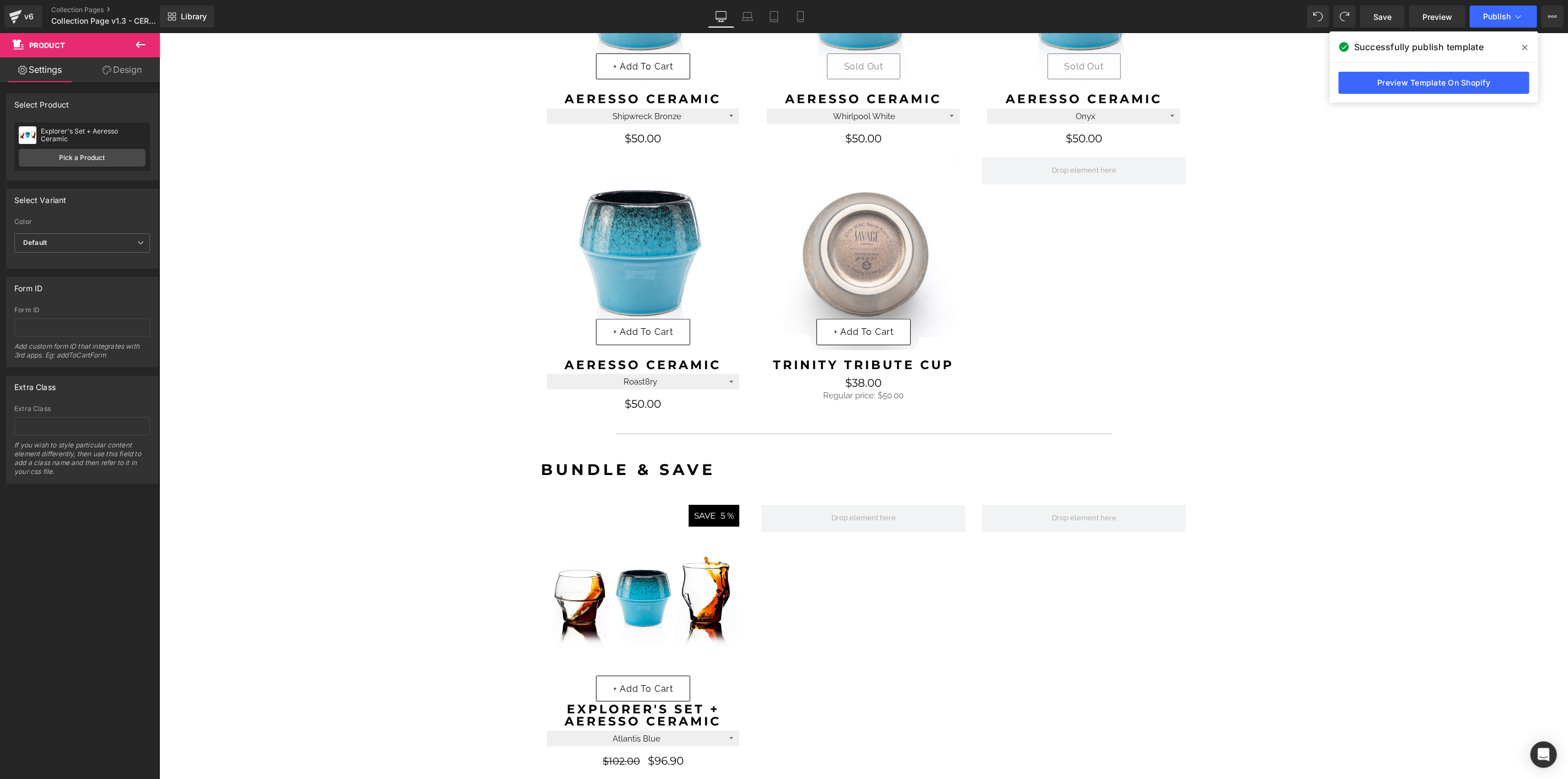
scroll to position [813, 0]
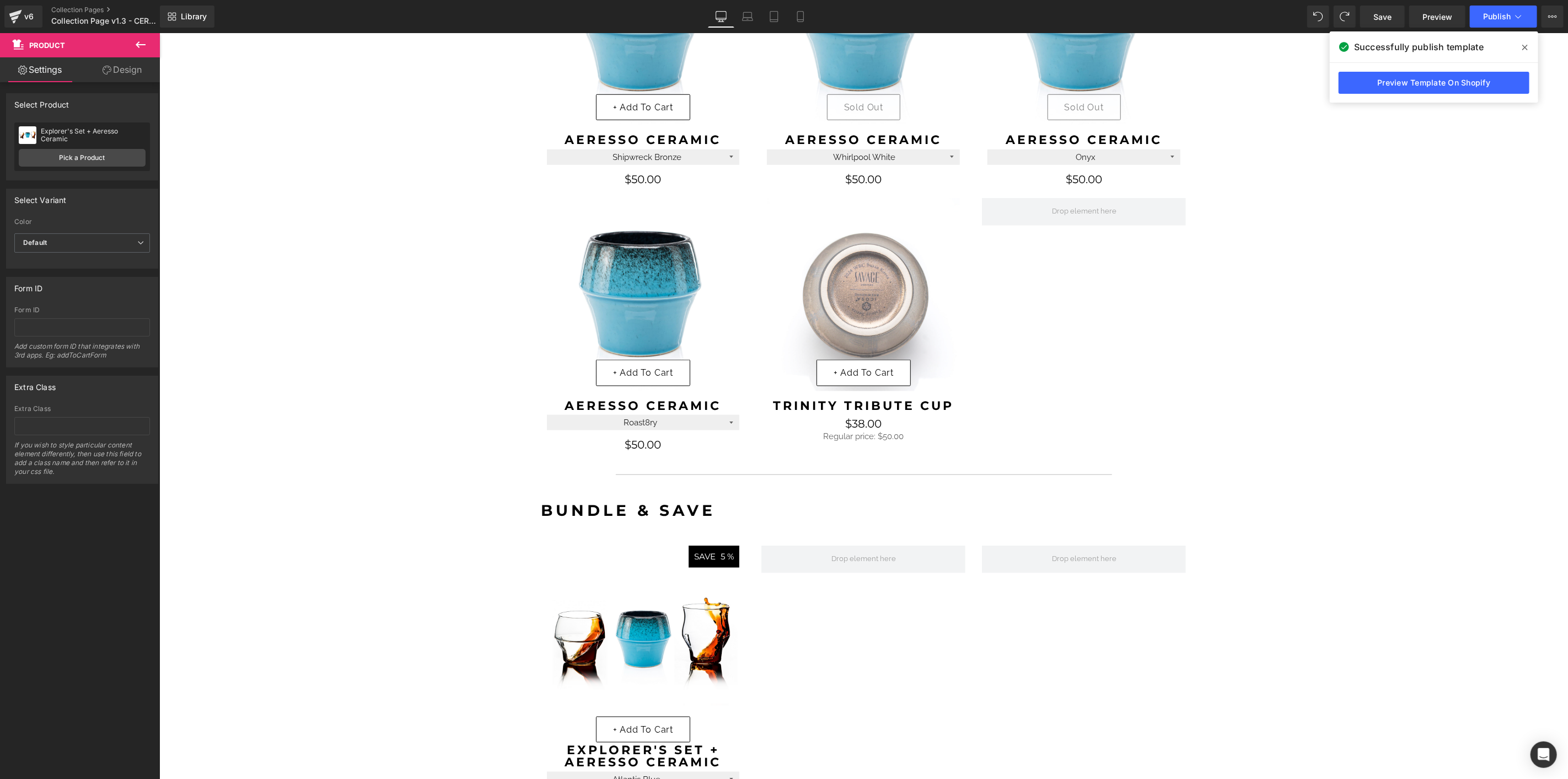
click at [854, 262] on img at bounding box center [863, 294] width 193 height 193
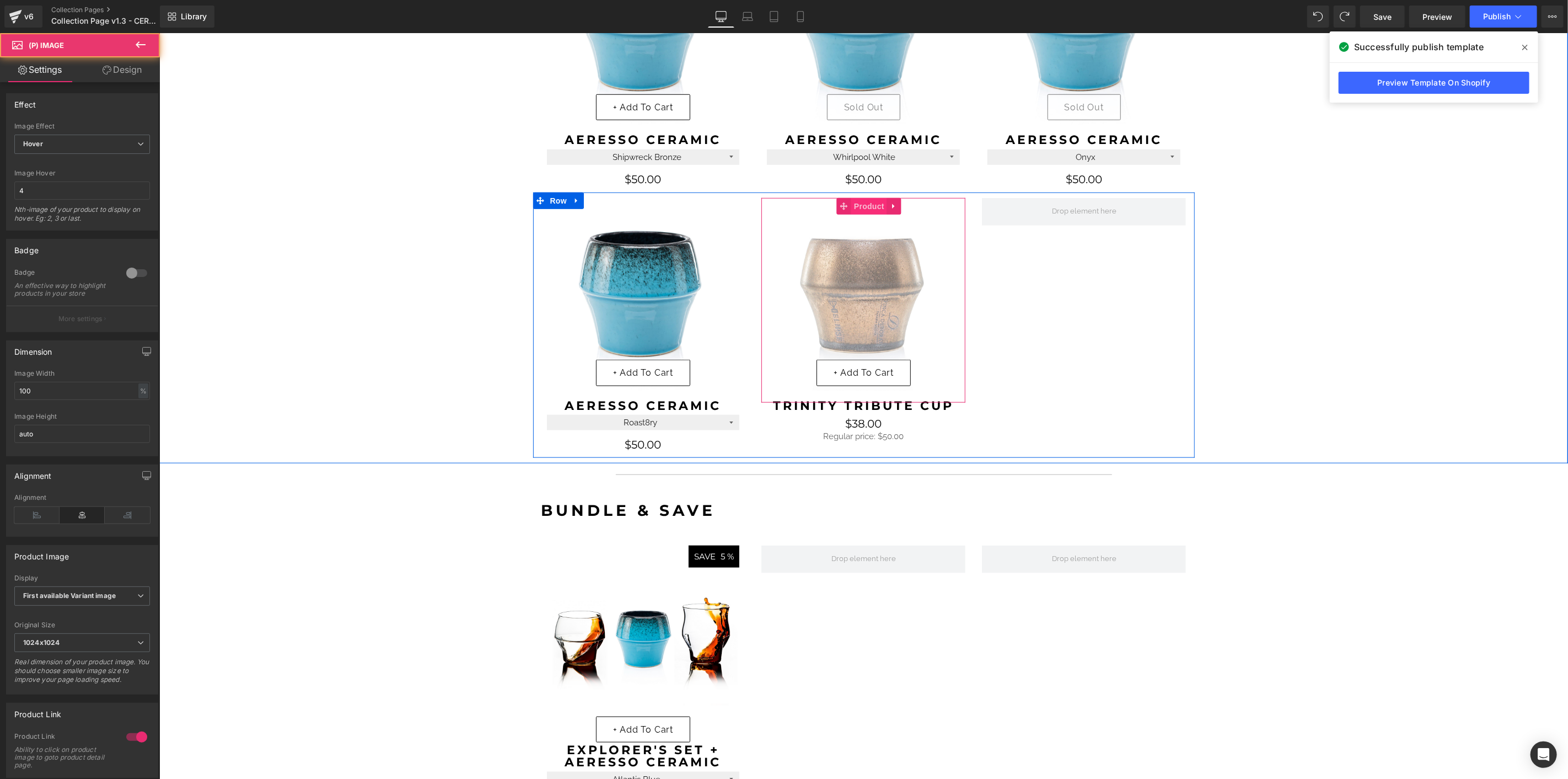
click at [864, 207] on span "Product" at bounding box center [869, 205] width 36 height 16
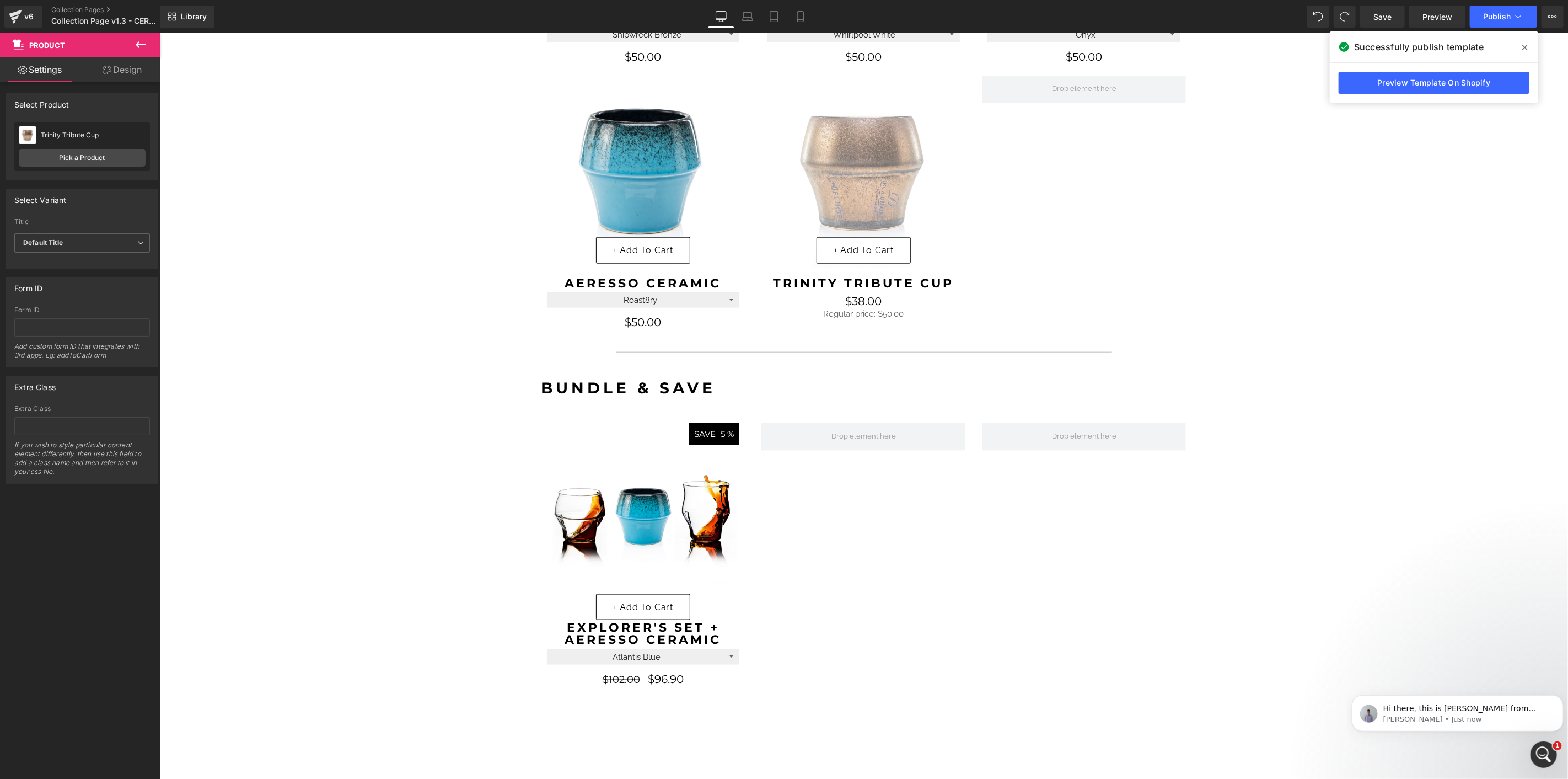
scroll to position [0, 0]
click at [1542, 754] on icon "Open Intercom Messenger" at bounding box center [1542, 753] width 8 height 9
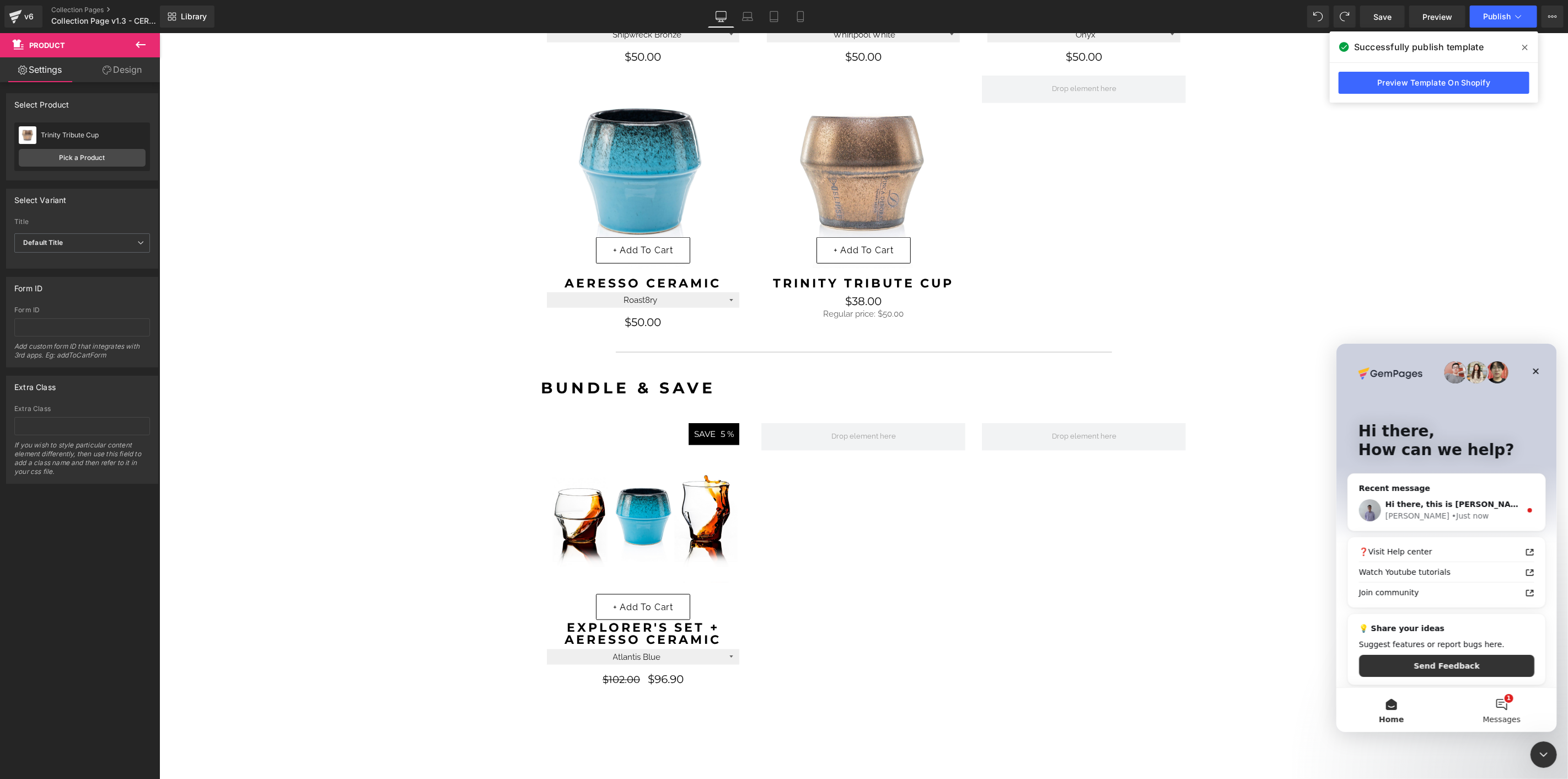
click at [1495, 700] on button "1 Messages" at bounding box center [1501, 710] width 110 height 44
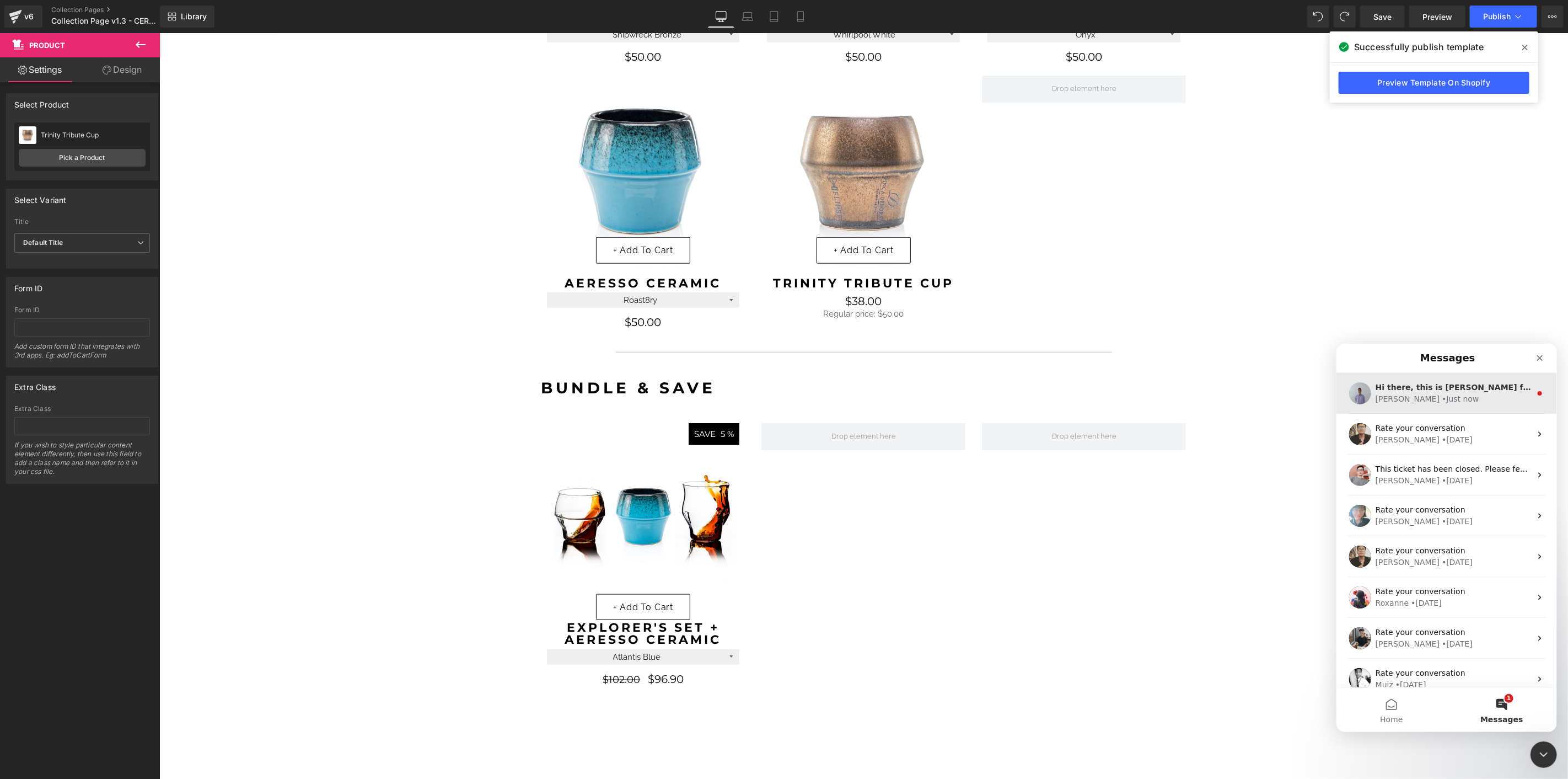
click at [1441, 402] on div "[PERSON_NAME] • Just now" at bounding box center [1452, 398] width 155 height 12
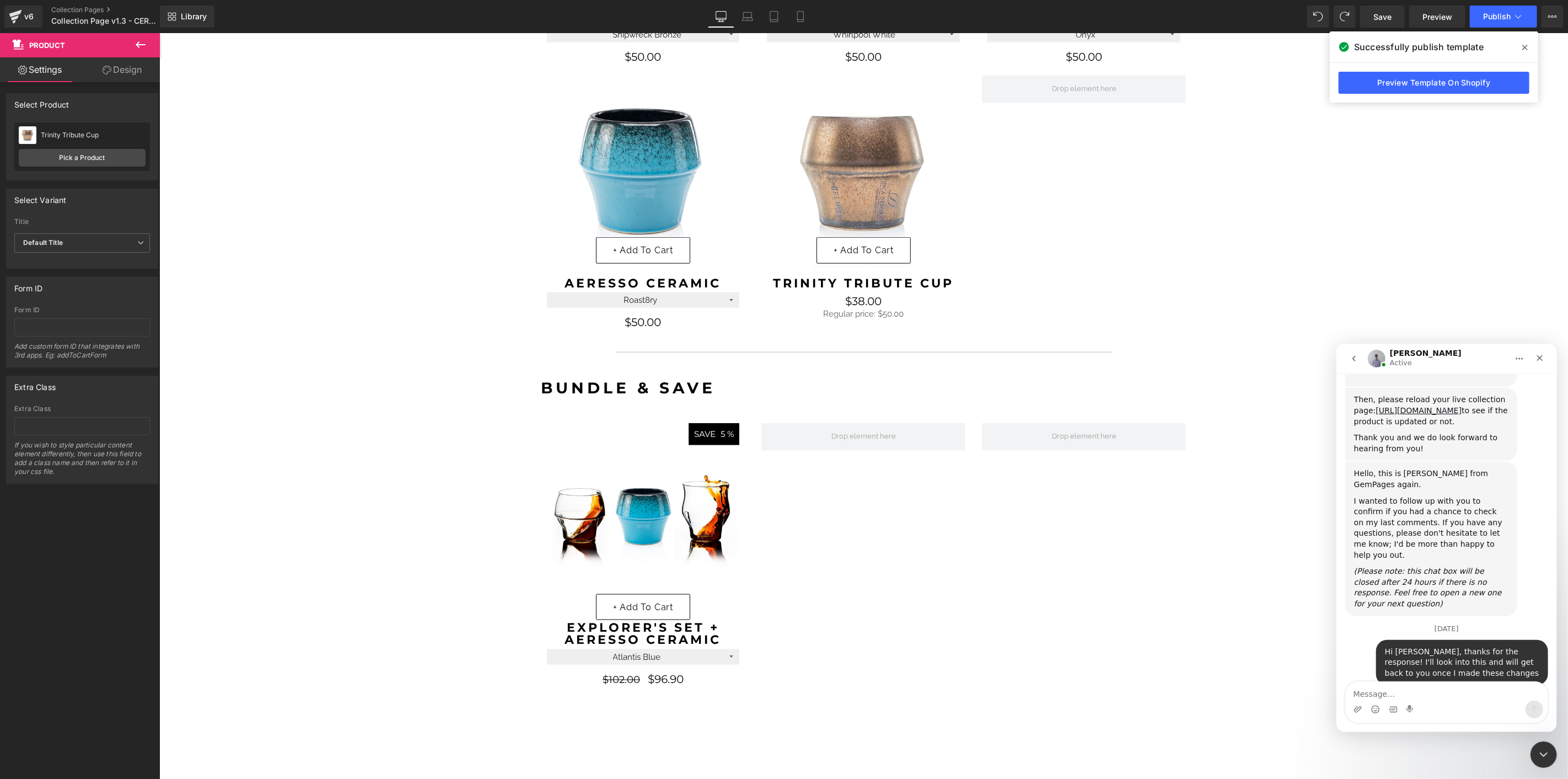
scroll to position [1762, 0]
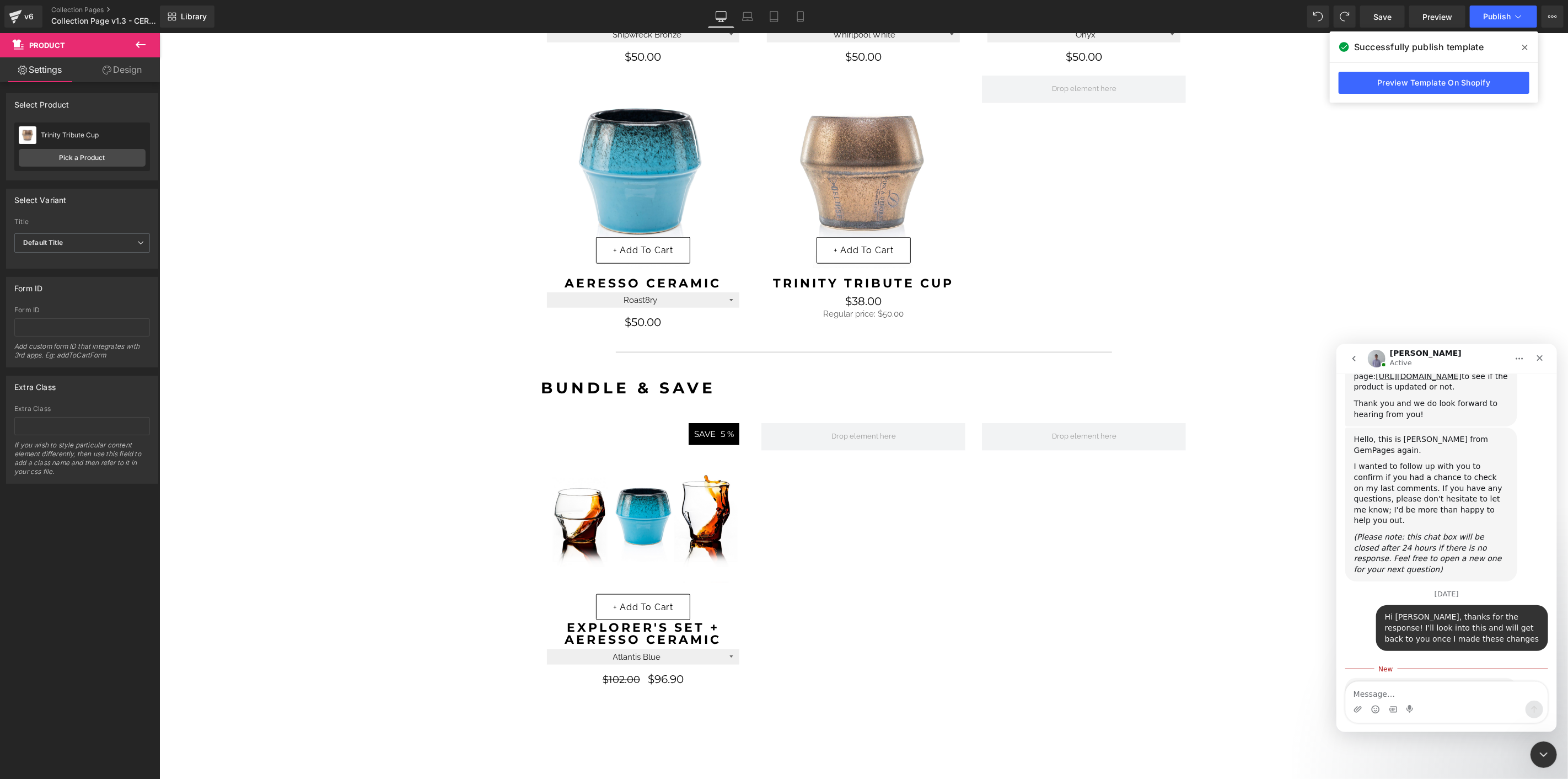
click at [1032, 643] on div at bounding box center [784, 373] width 1568 height 746
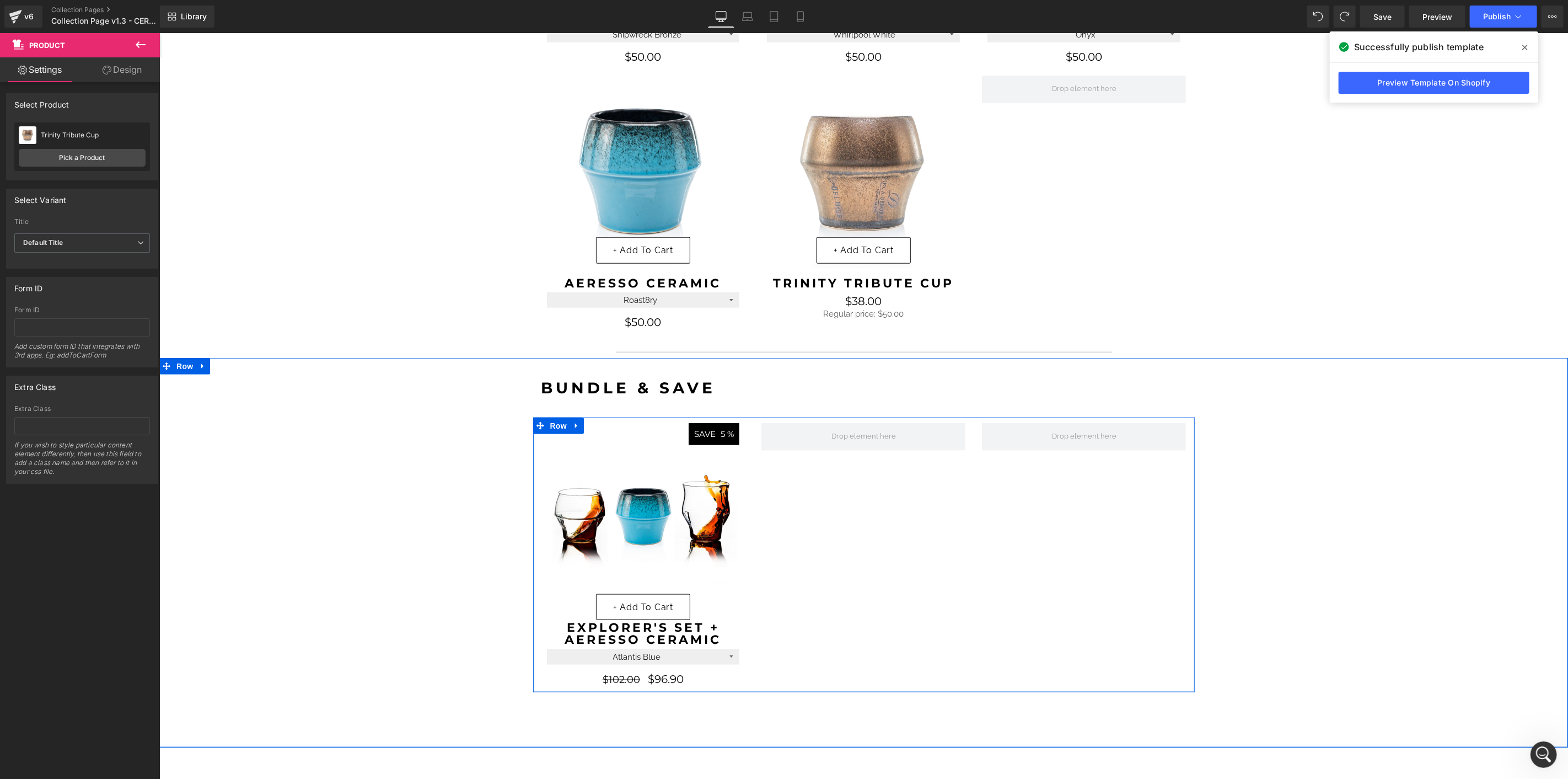
scroll to position [1744, 0]
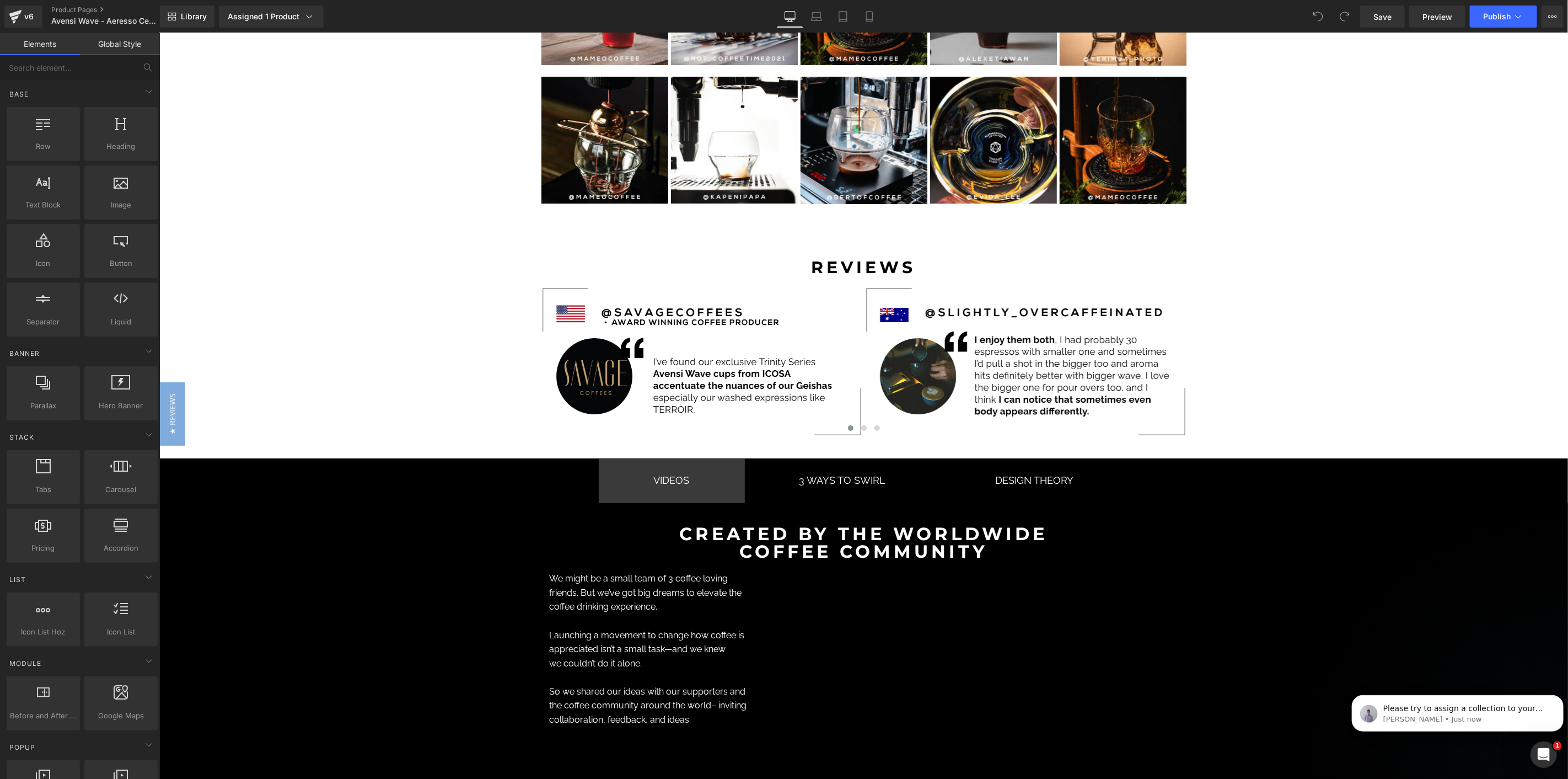
scroll to position [3555, 0]
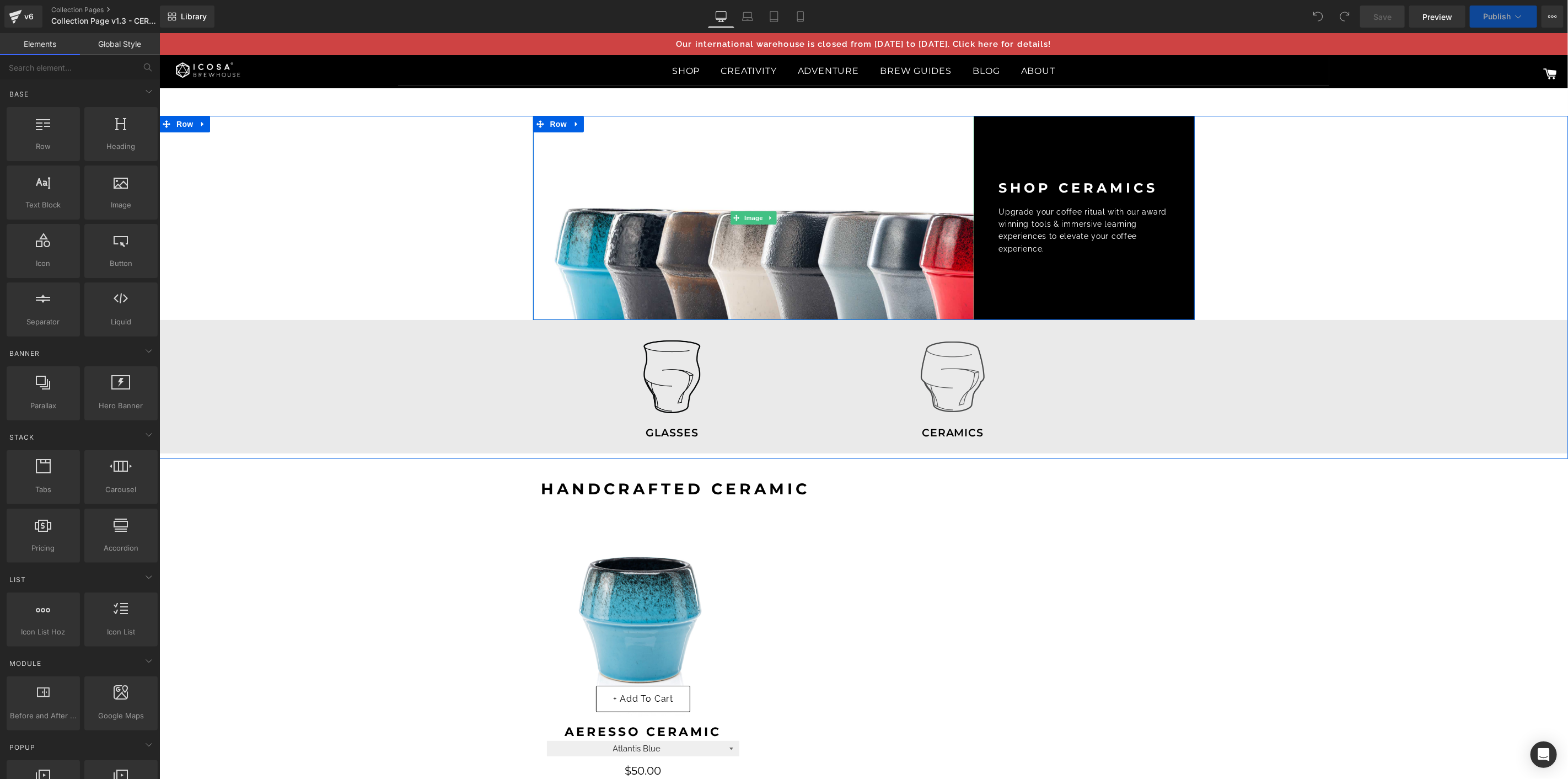
select select "Obsidian Ocean Black"
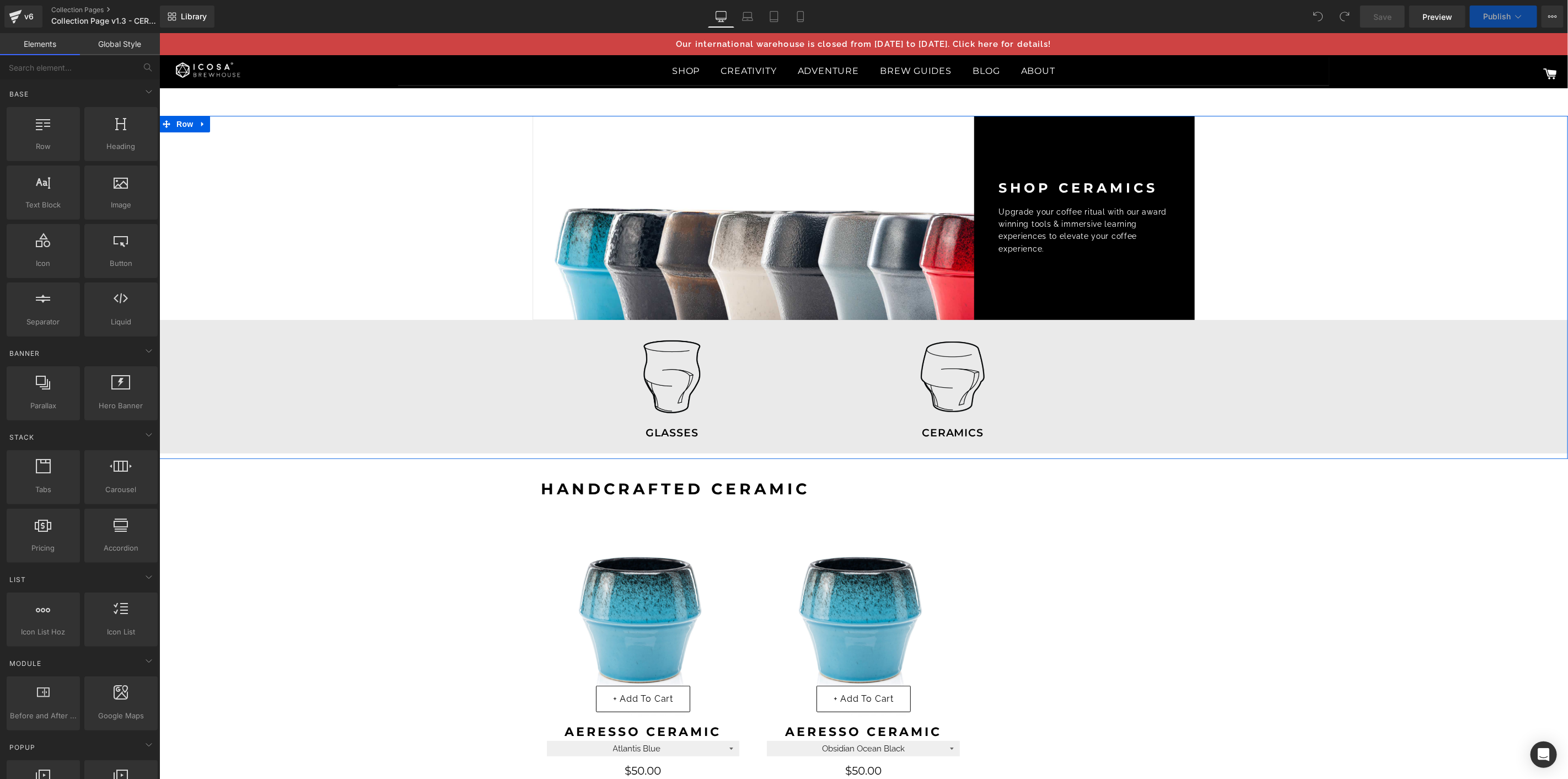
select select "Sea Slate Grey"
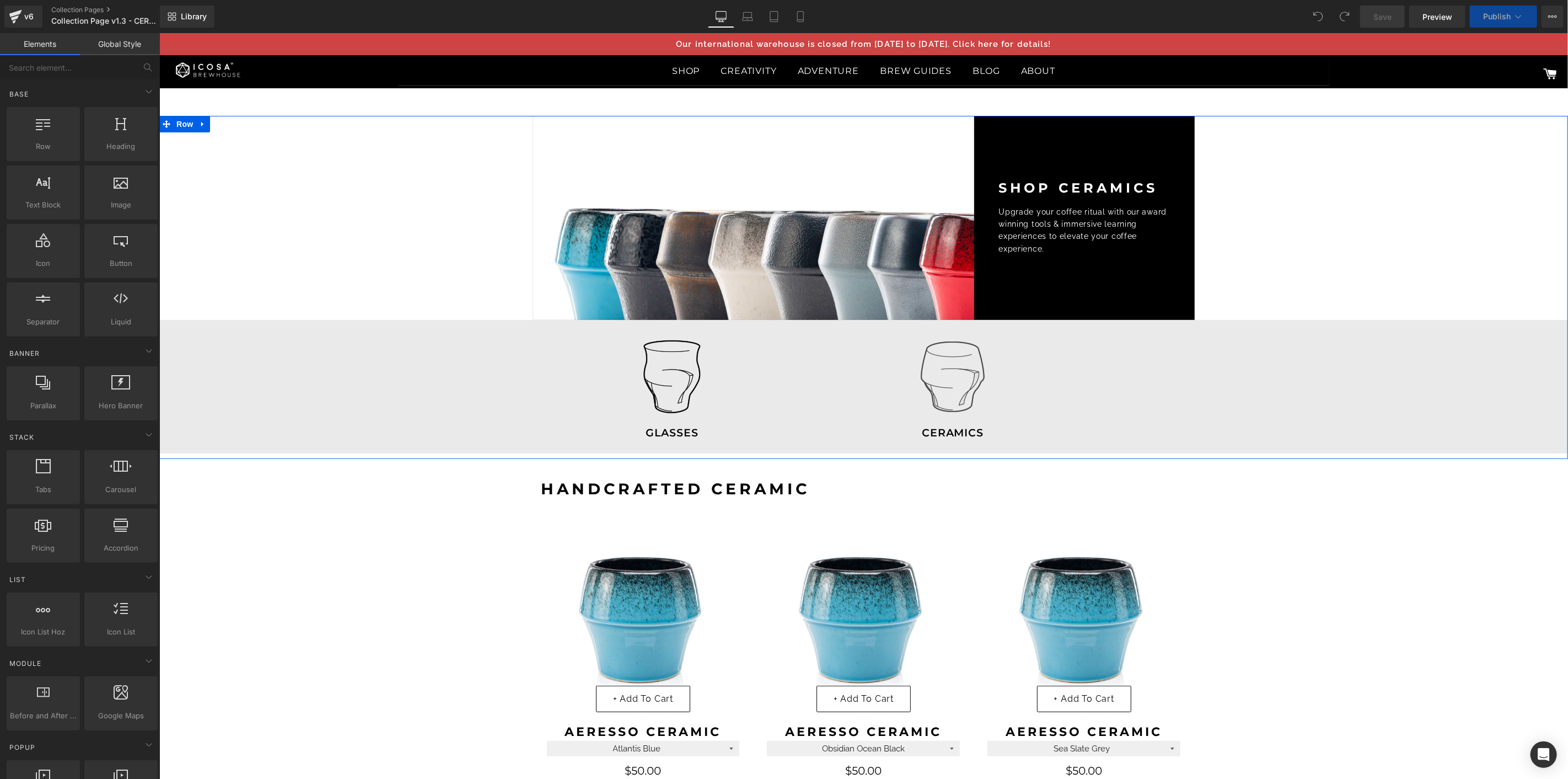
select select "Shipwreck Bronze"
select select "Whirlpool White"
select select "Onyx"
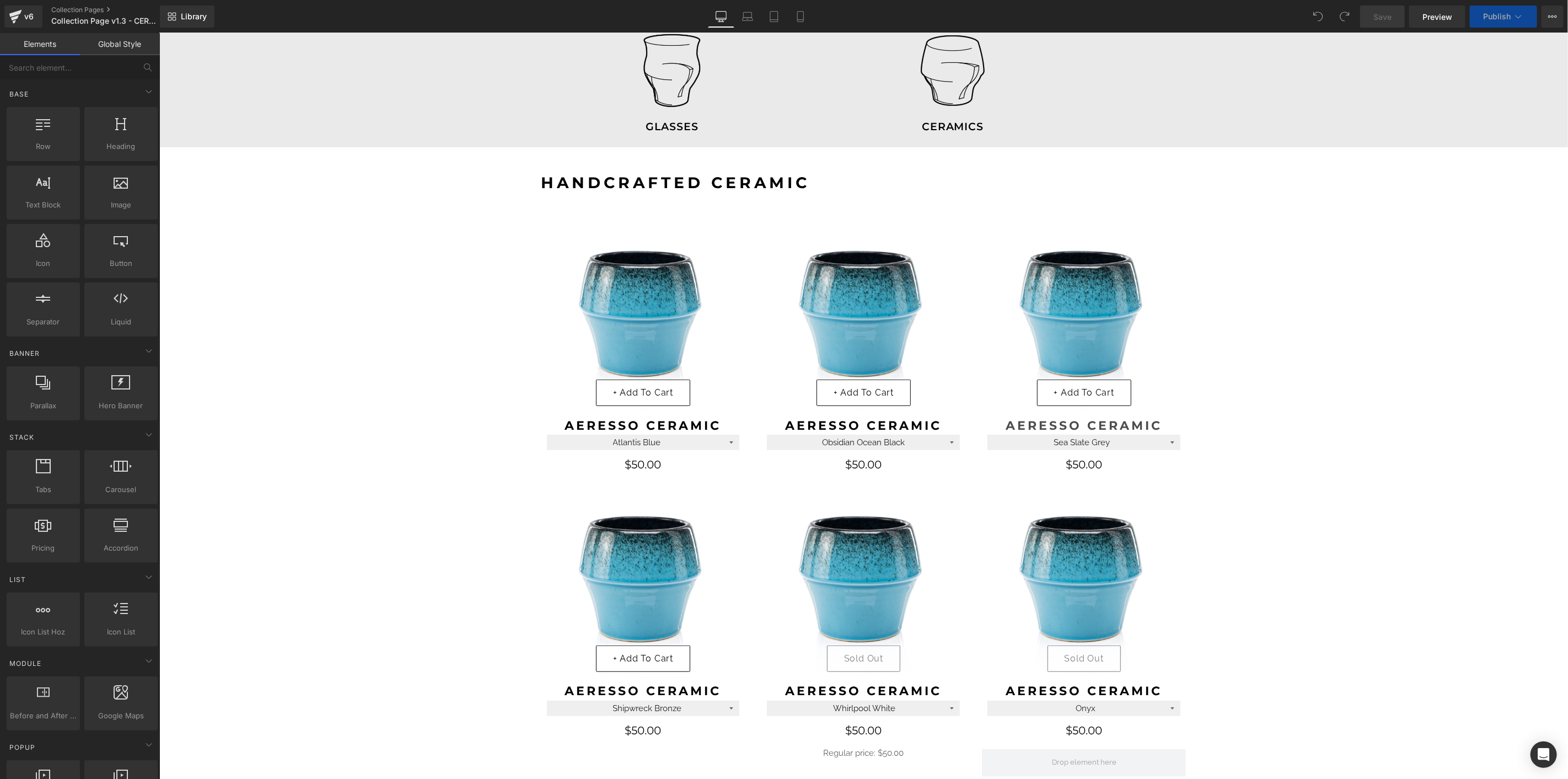
select select "Roast8ry"
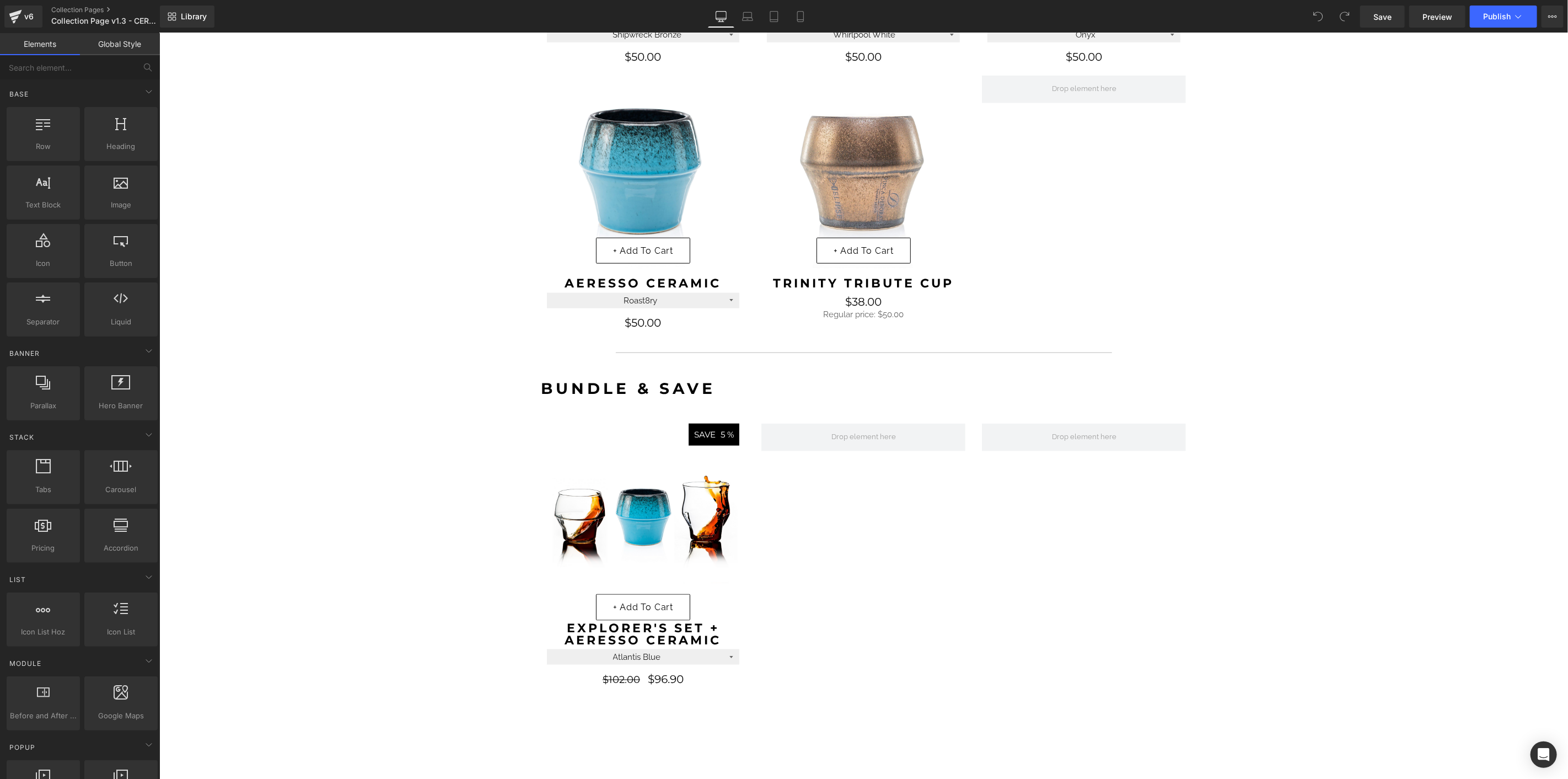
scroll to position [981, 0]
